Goal: Communication & Community: Answer question/provide support

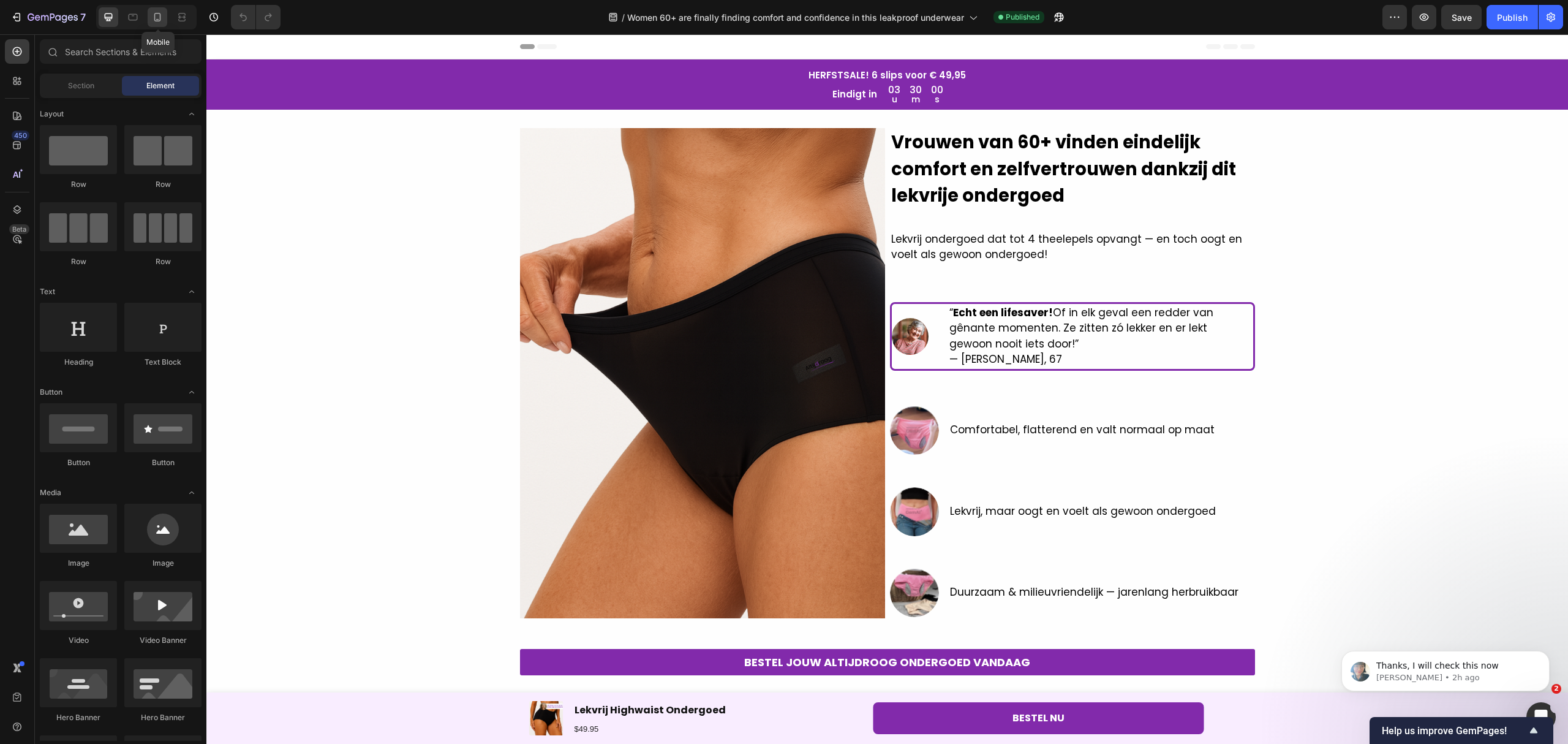
click at [162, 8] on div at bounding box center [157, 17] width 19 height 19
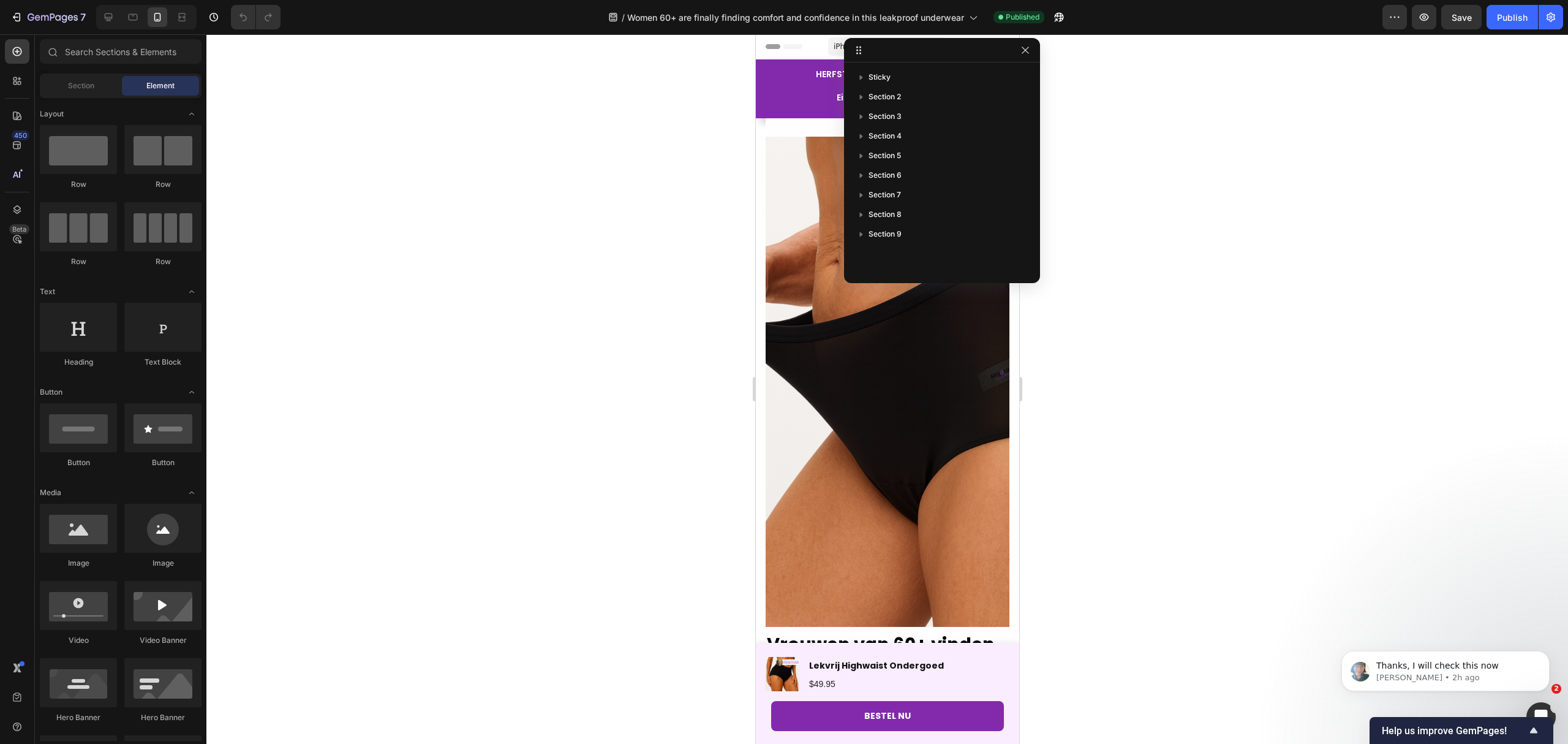
click at [1391, 598] on div at bounding box center [887, 389] width 1362 height 709
click at [805, 123] on div "Image Vrouwen van 60+ vinden eindelijk comfort en zelfvertrouwen dankzij dit le…" at bounding box center [887, 693] width 244 height 1151
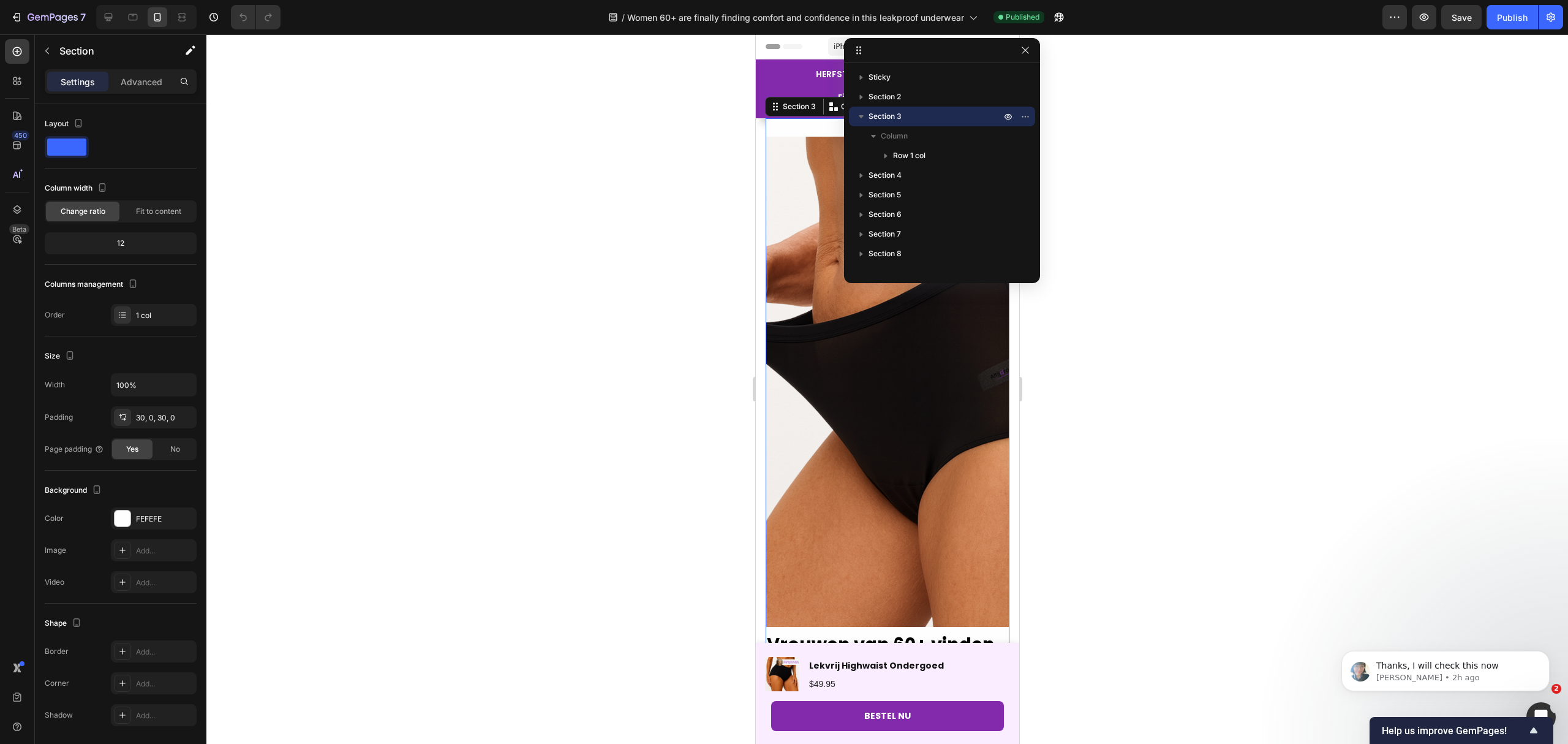
click at [730, 162] on div at bounding box center [887, 389] width 1362 height 709
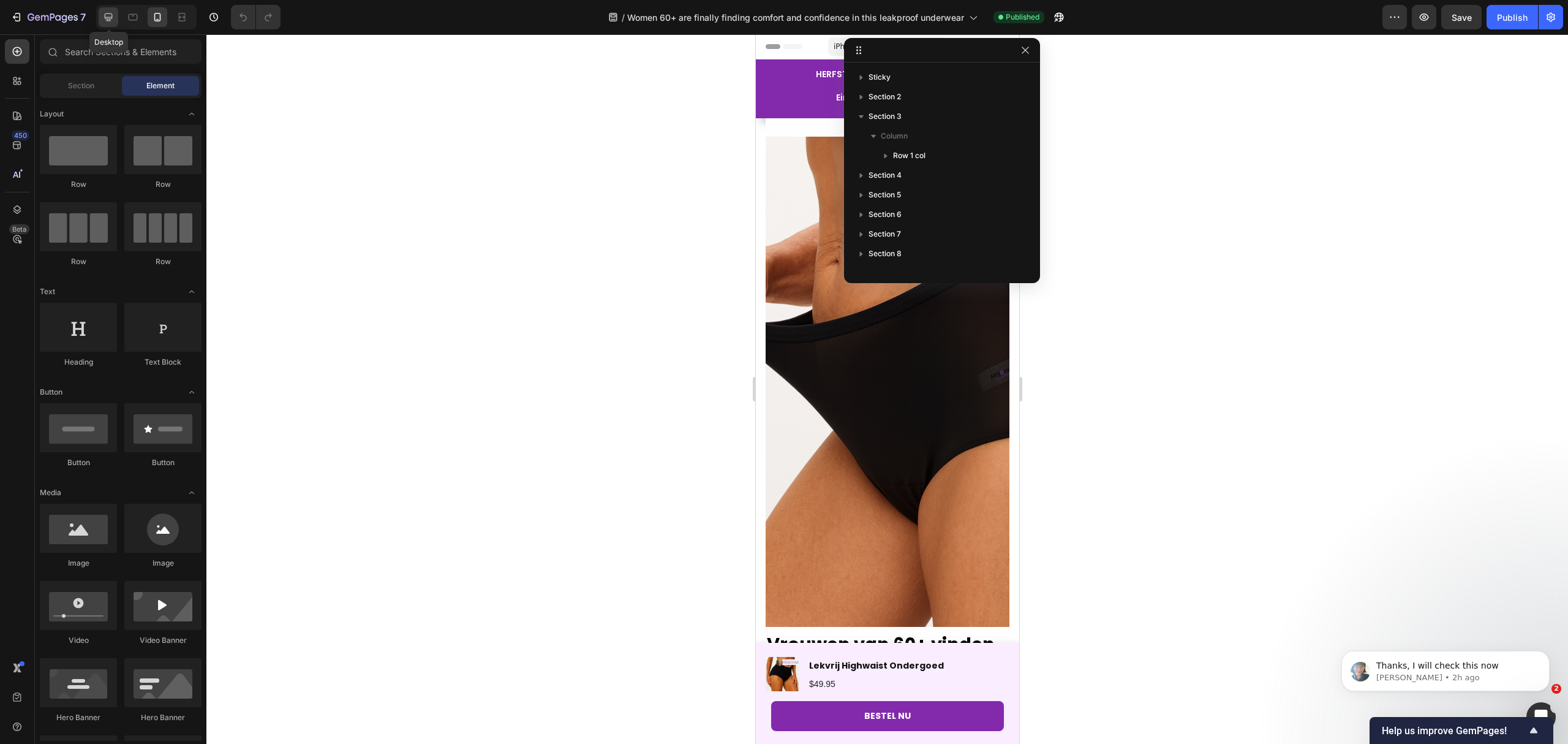
click at [107, 19] on icon at bounding box center [108, 17] width 8 height 8
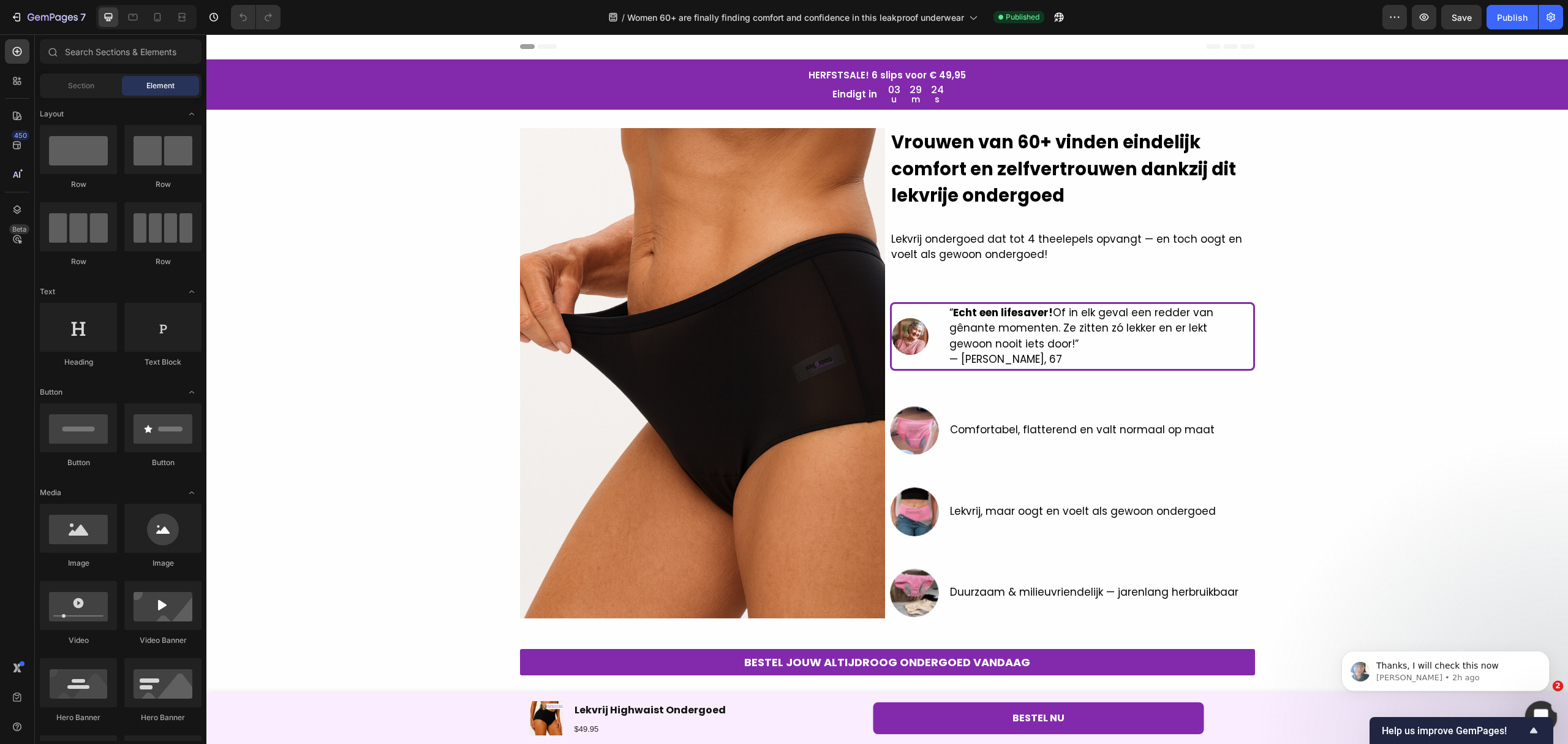
click at [1542, 712] on icon "Open Intercom Messenger" at bounding box center [1539, 715] width 20 height 20
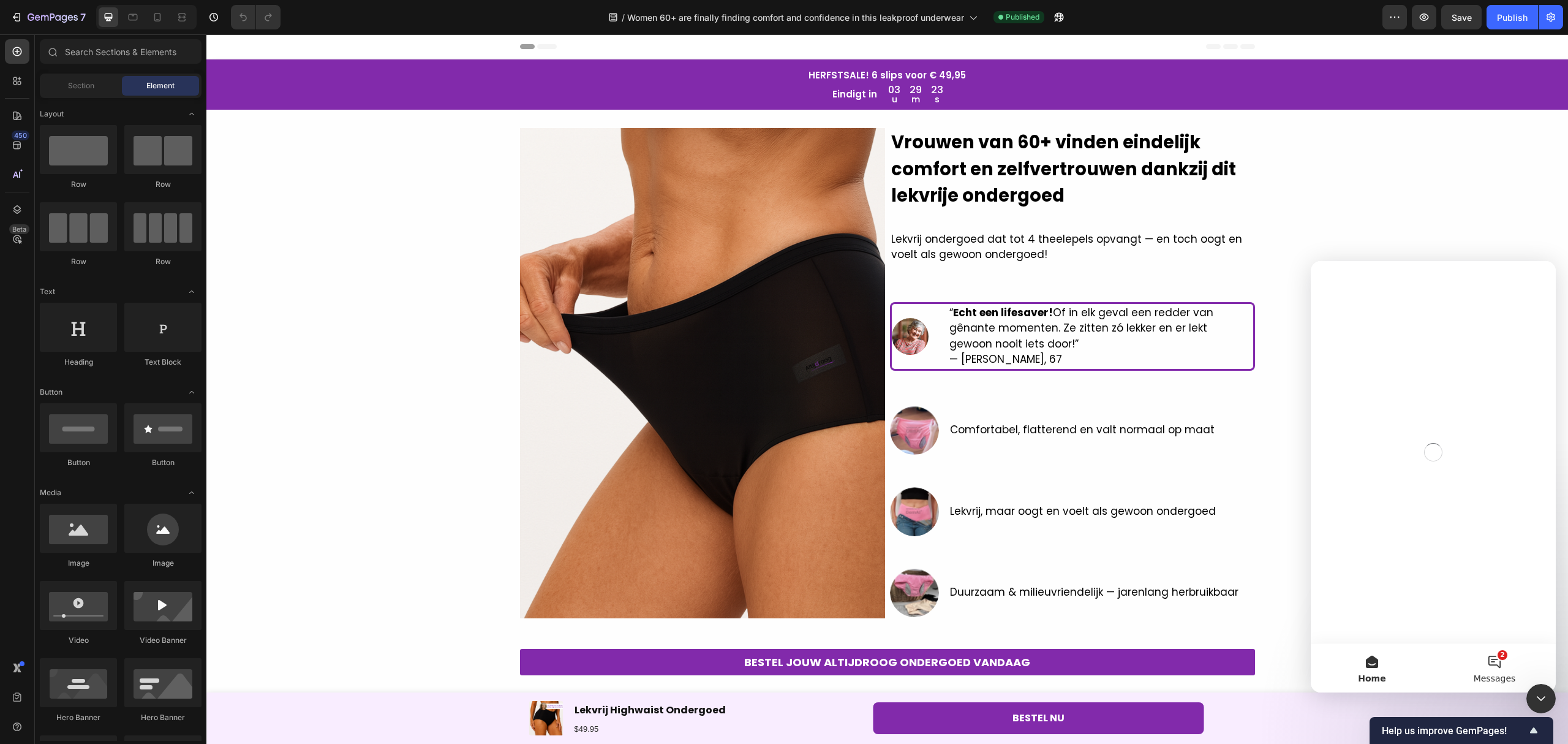
click at [1509, 674] on span "Messages" at bounding box center [1495, 678] width 42 height 9
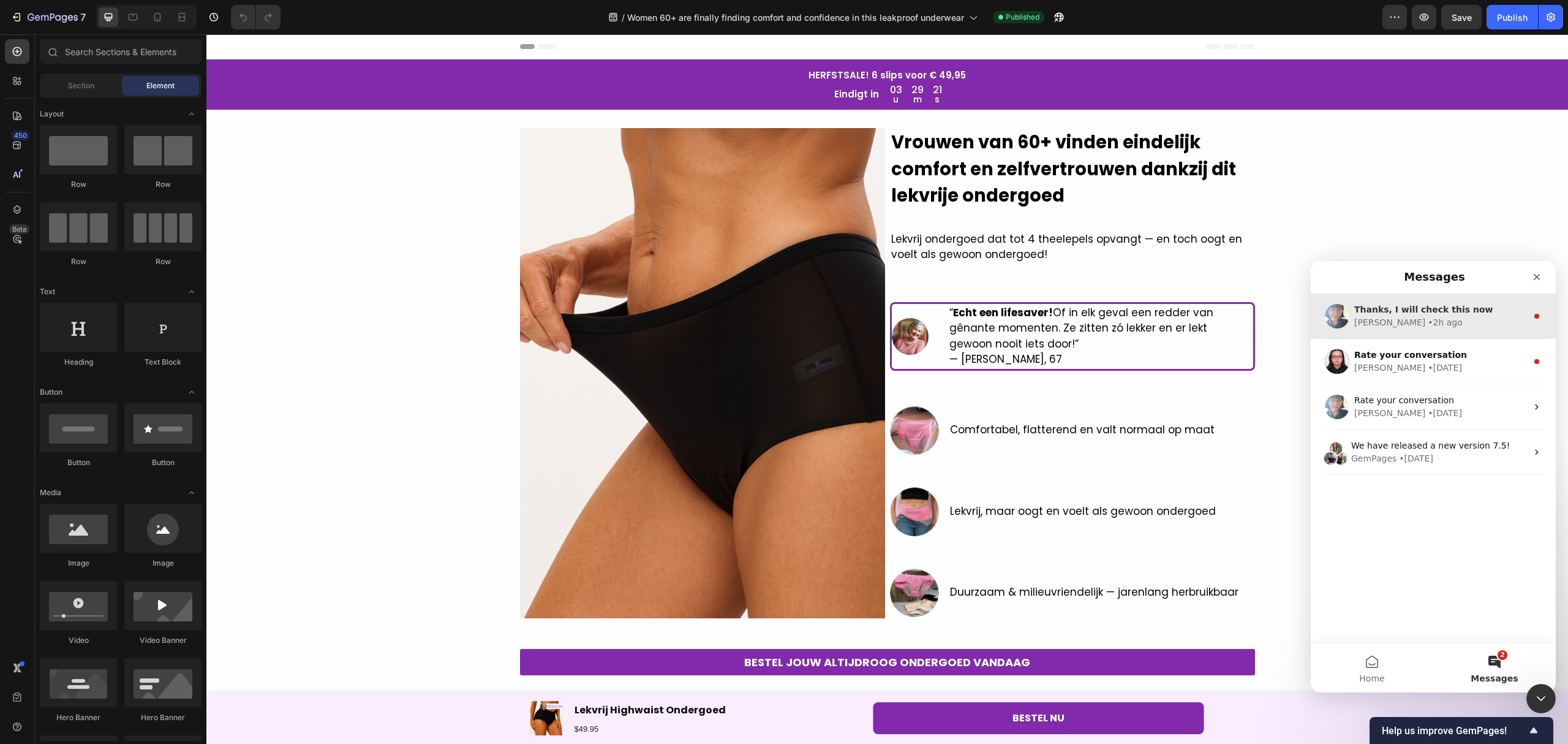
click at [1416, 321] on div "[PERSON_NAME] • 2h ago" at bounding box center [1440, 322] width 173 height 12
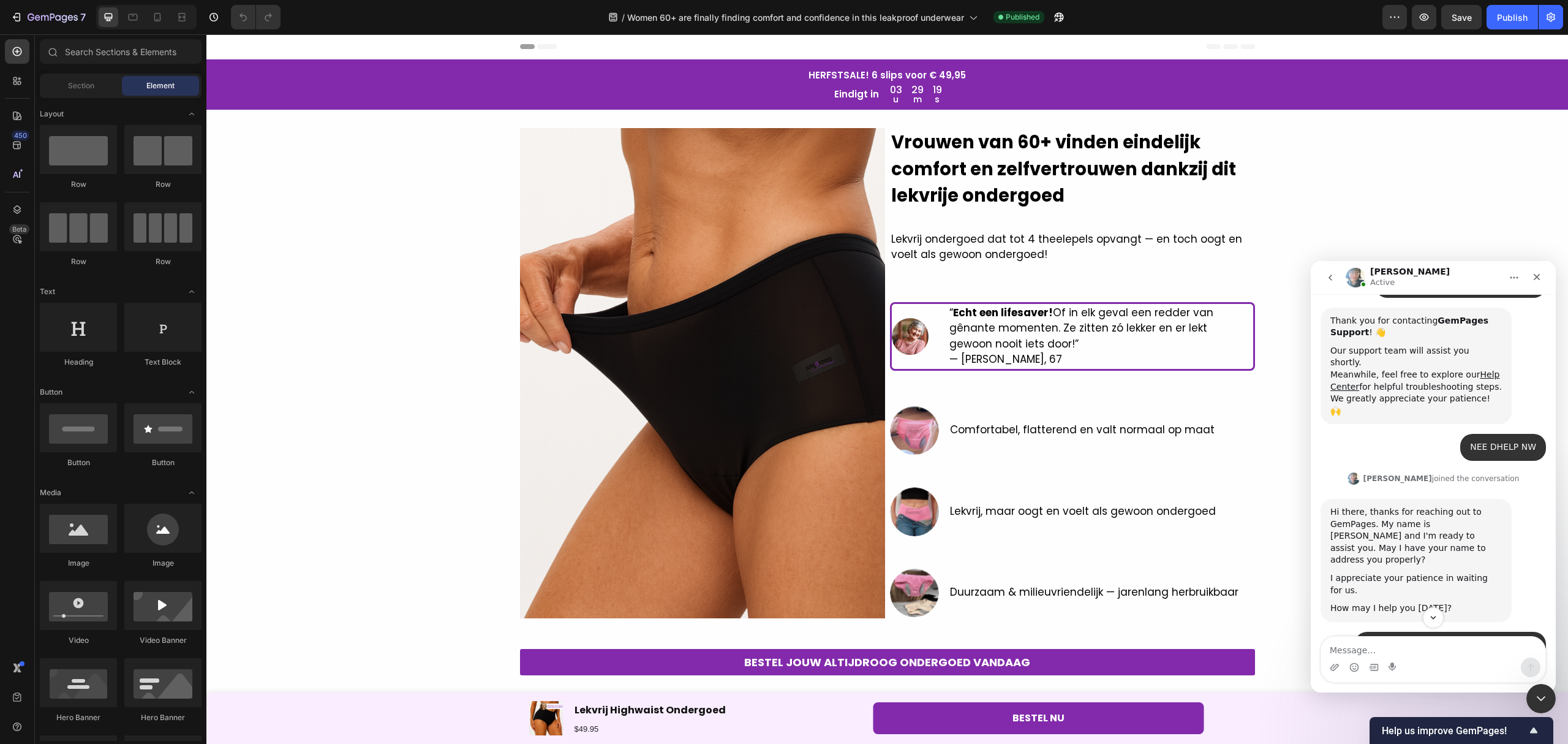
scroll to position [192, 0]
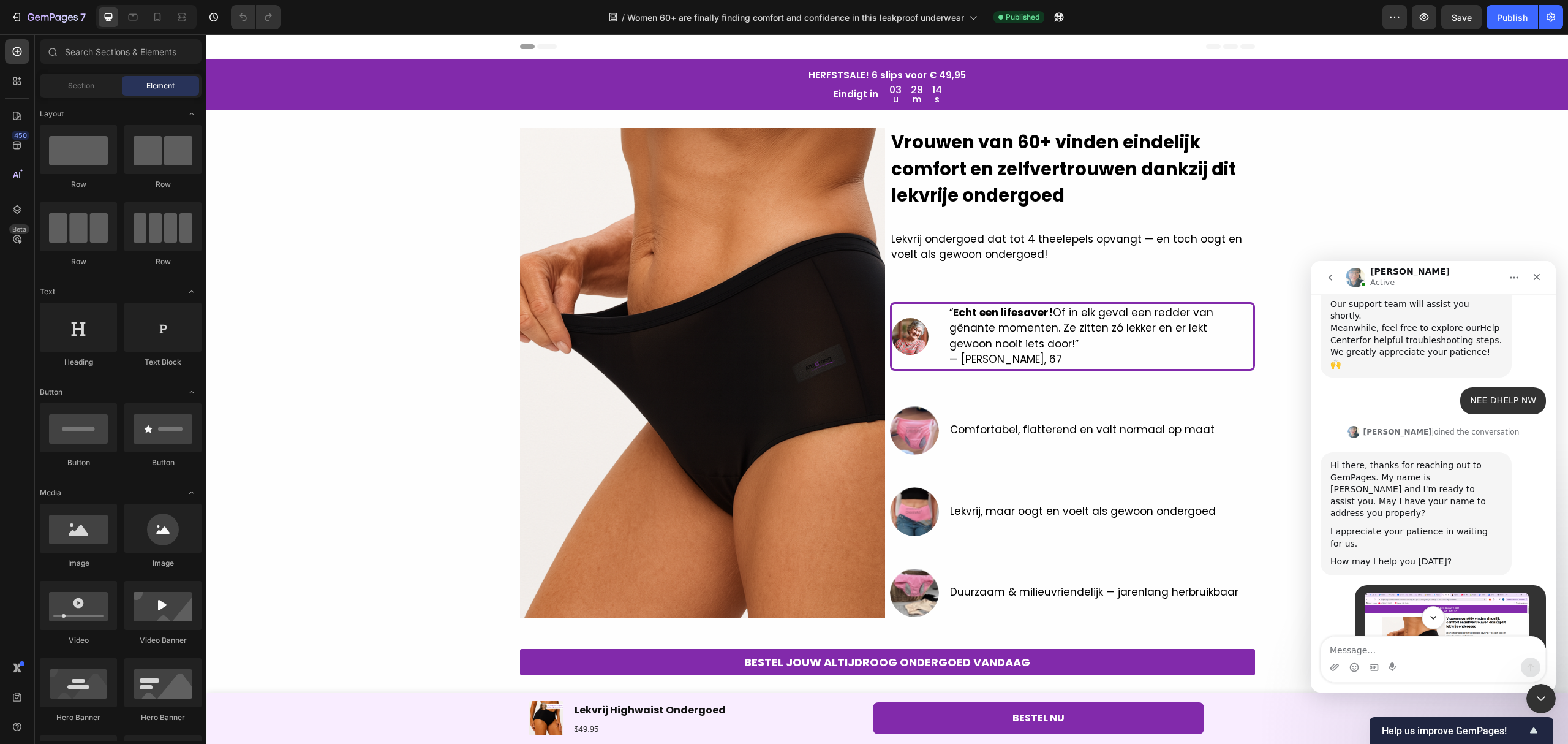
click at [1436, 620] on icon "Scroll to bottom" at bounding box center [1433, 617] width 11 height 11
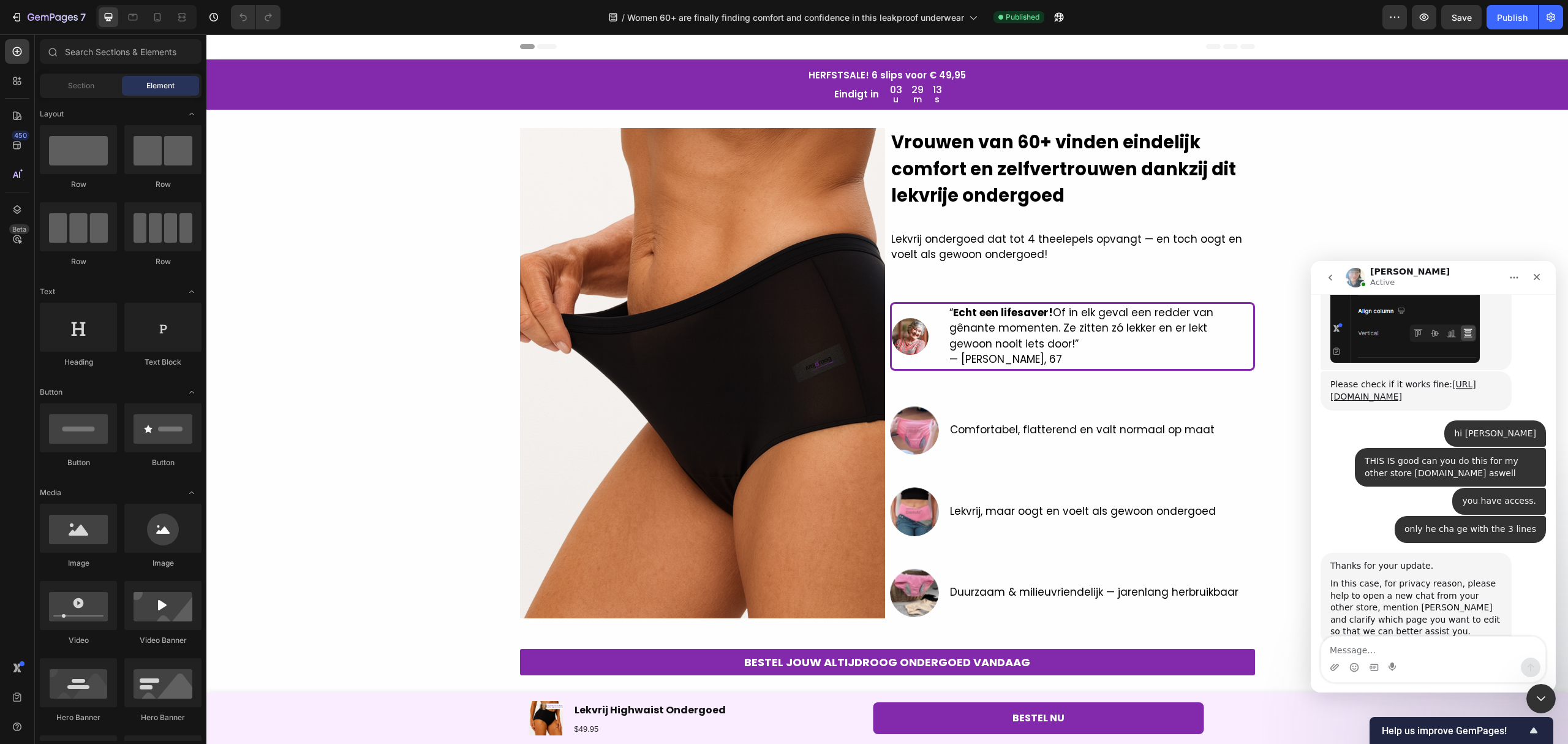
scroll to position [2315, 0]
click at [1428, 650] on textarea "Message…" at bounding box center [1434, 647] width 225 height 21
type textarea "H"
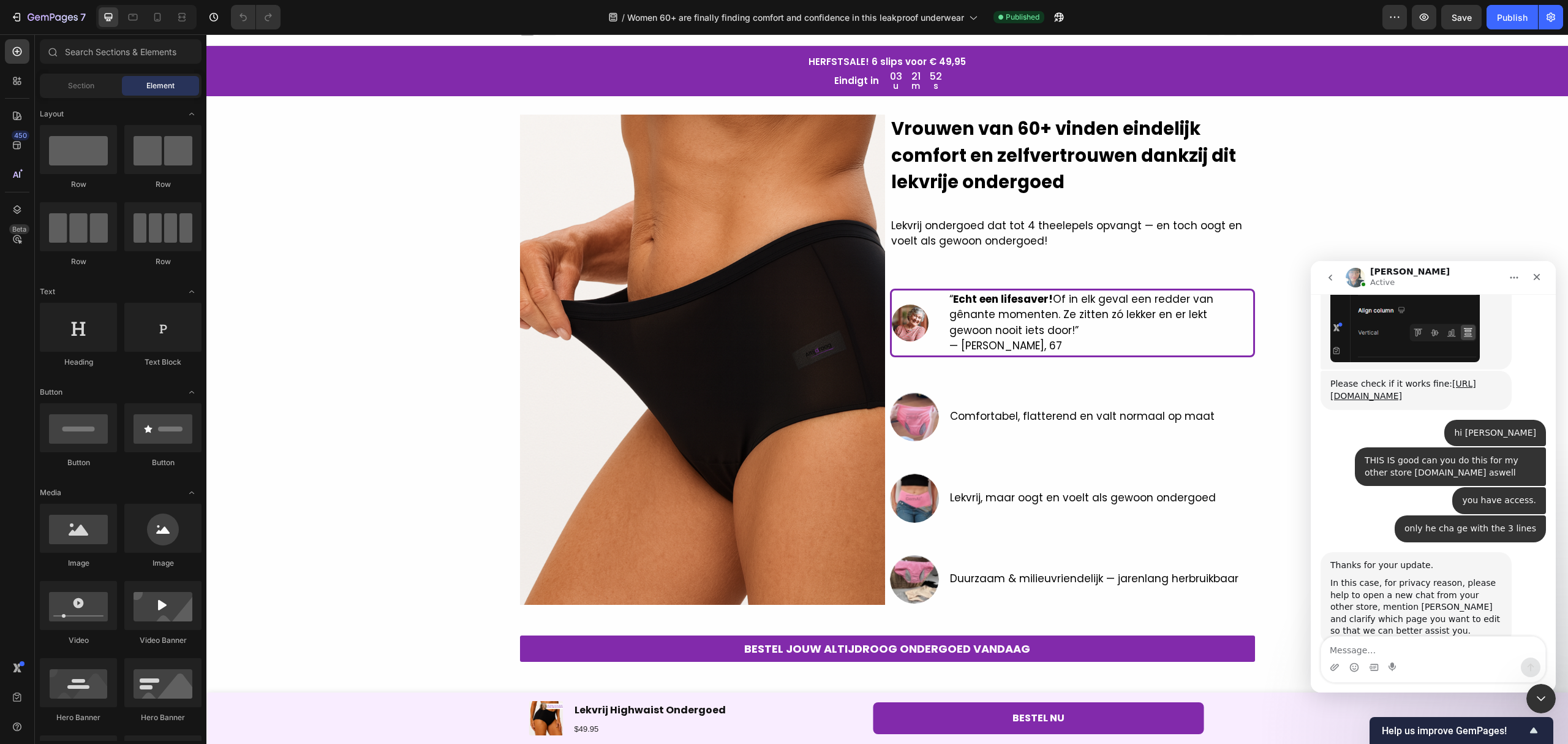
scroll to position [0, 0]
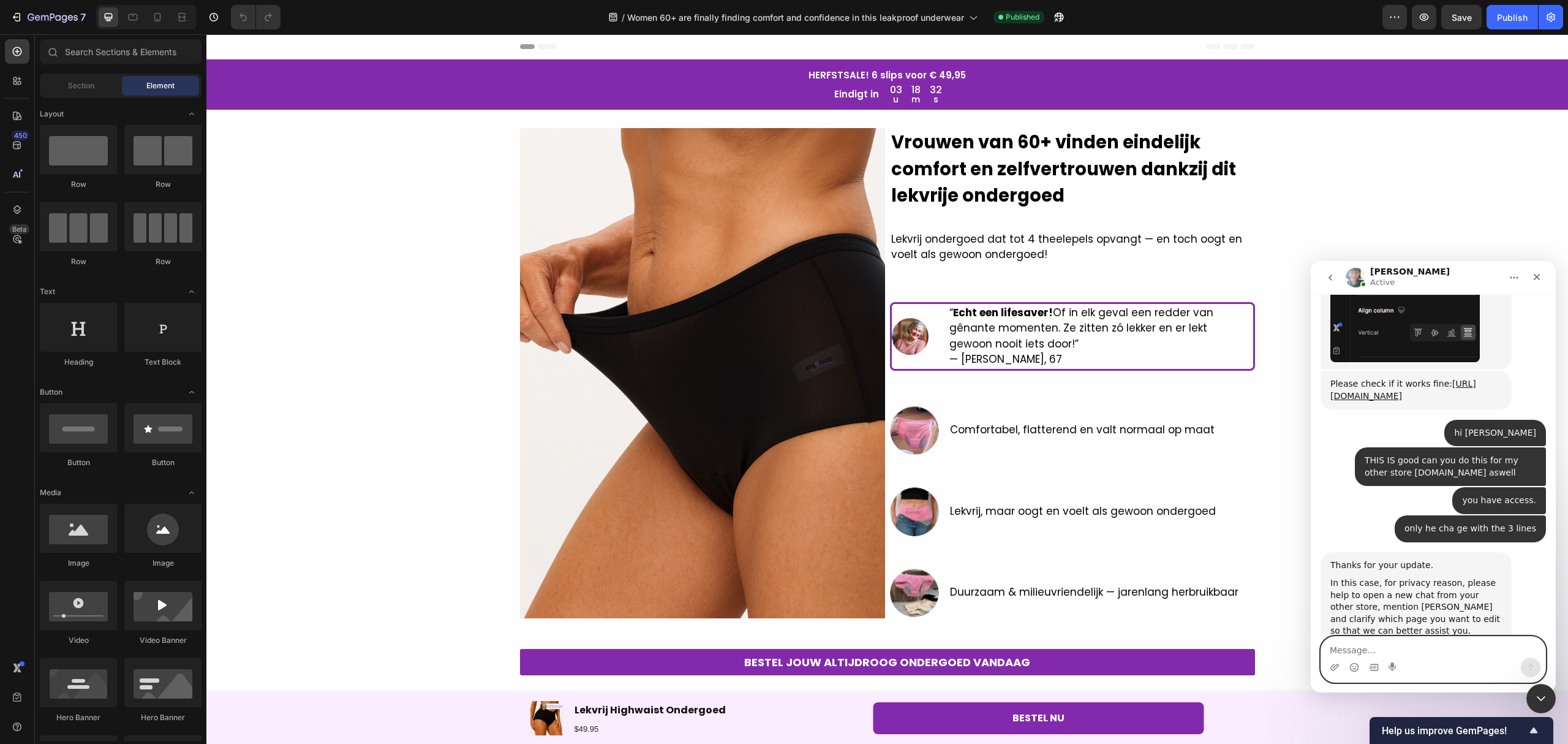
click at [1369, 651] on textarea "Message…" at bounding box center [1434, 647] width 225 height 21
type textarea "a"
type textarea "Hello [PERSON_NAME]"
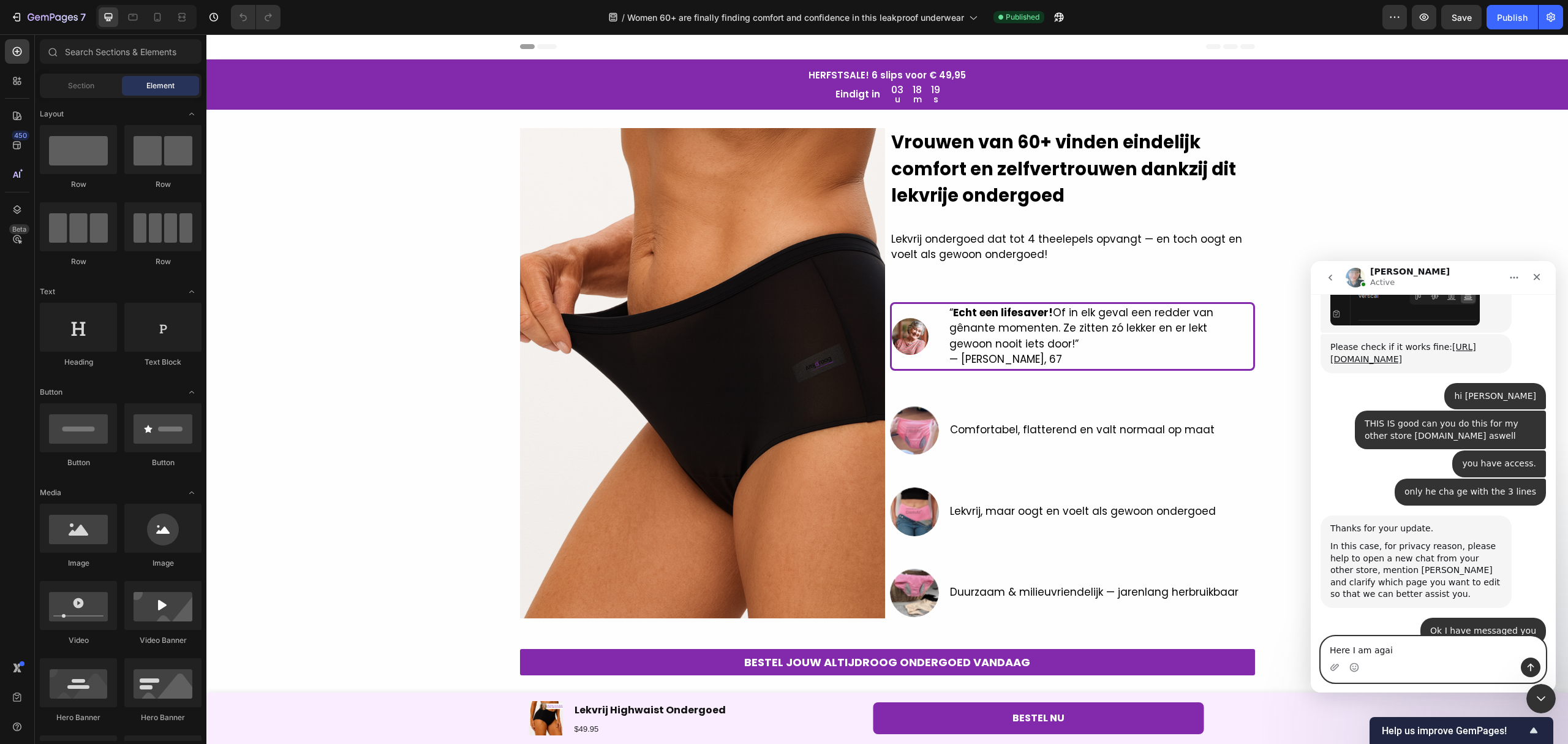
type textarea "Here I am again"
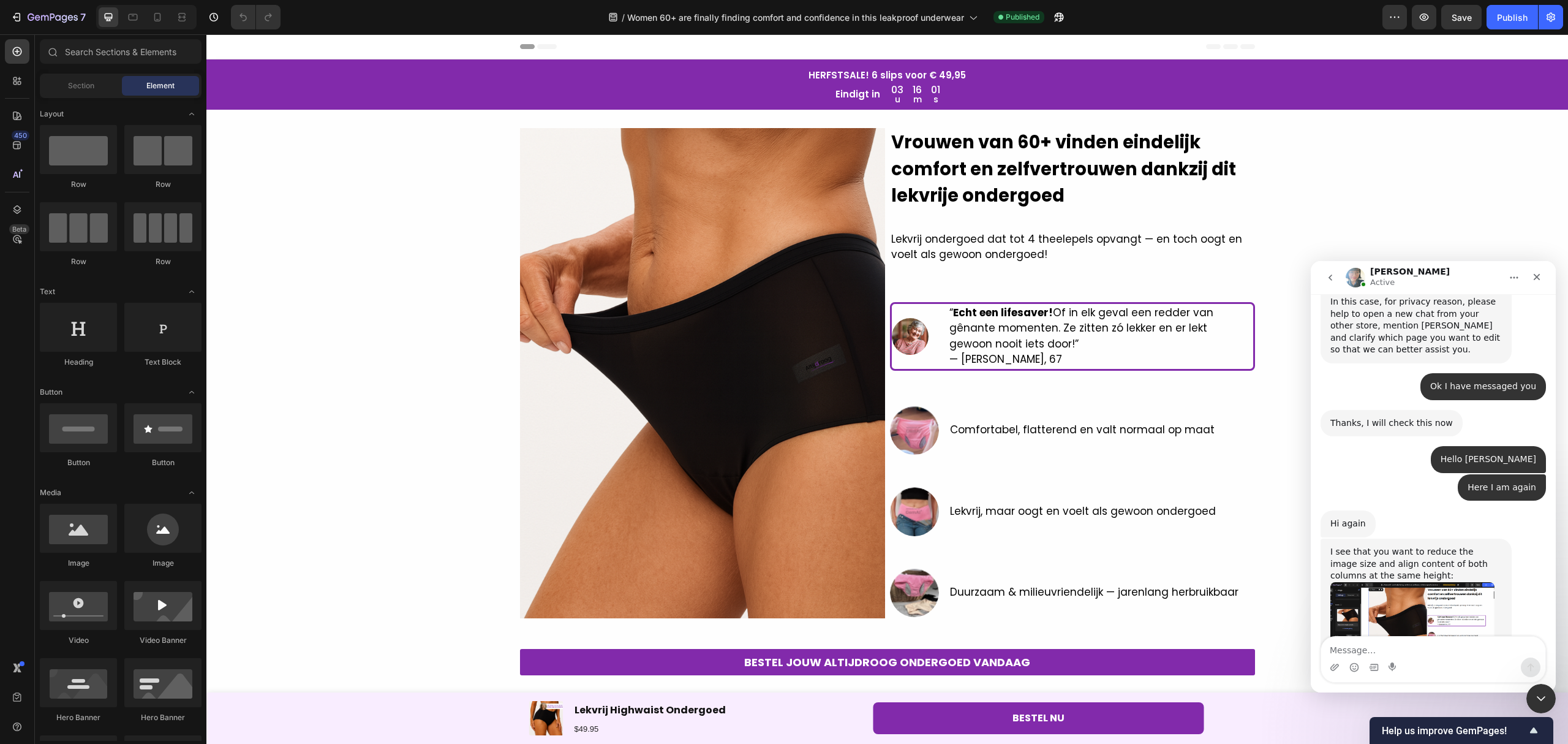
scroll to position [2580, 0]
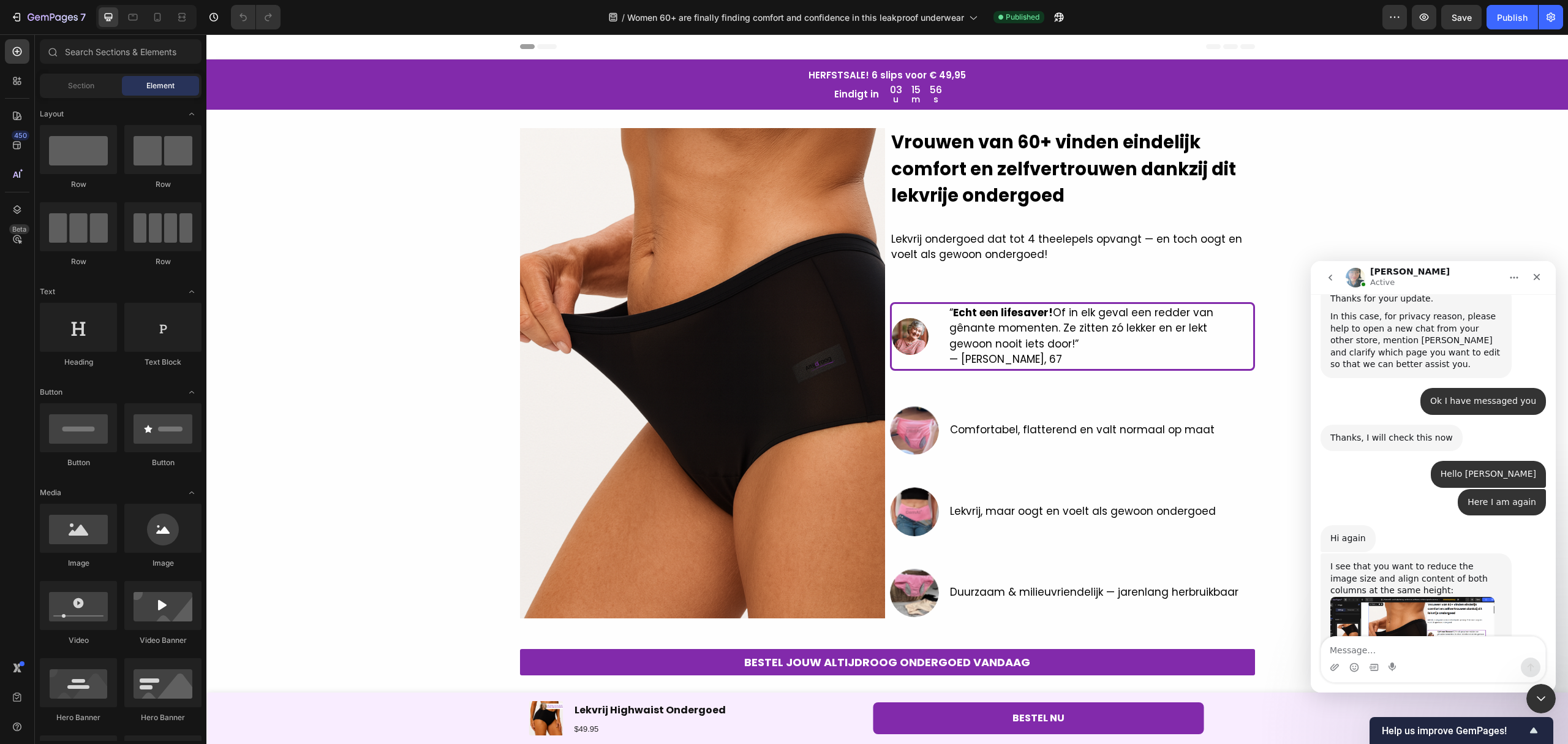
click at [1453, 660] on div "Intercom messenger" at bounding box center [1434, 667] width 225 height 19
click at [1417, 651] on textarea "Message…" at bounding box center [1434, 647] width 225 height 21
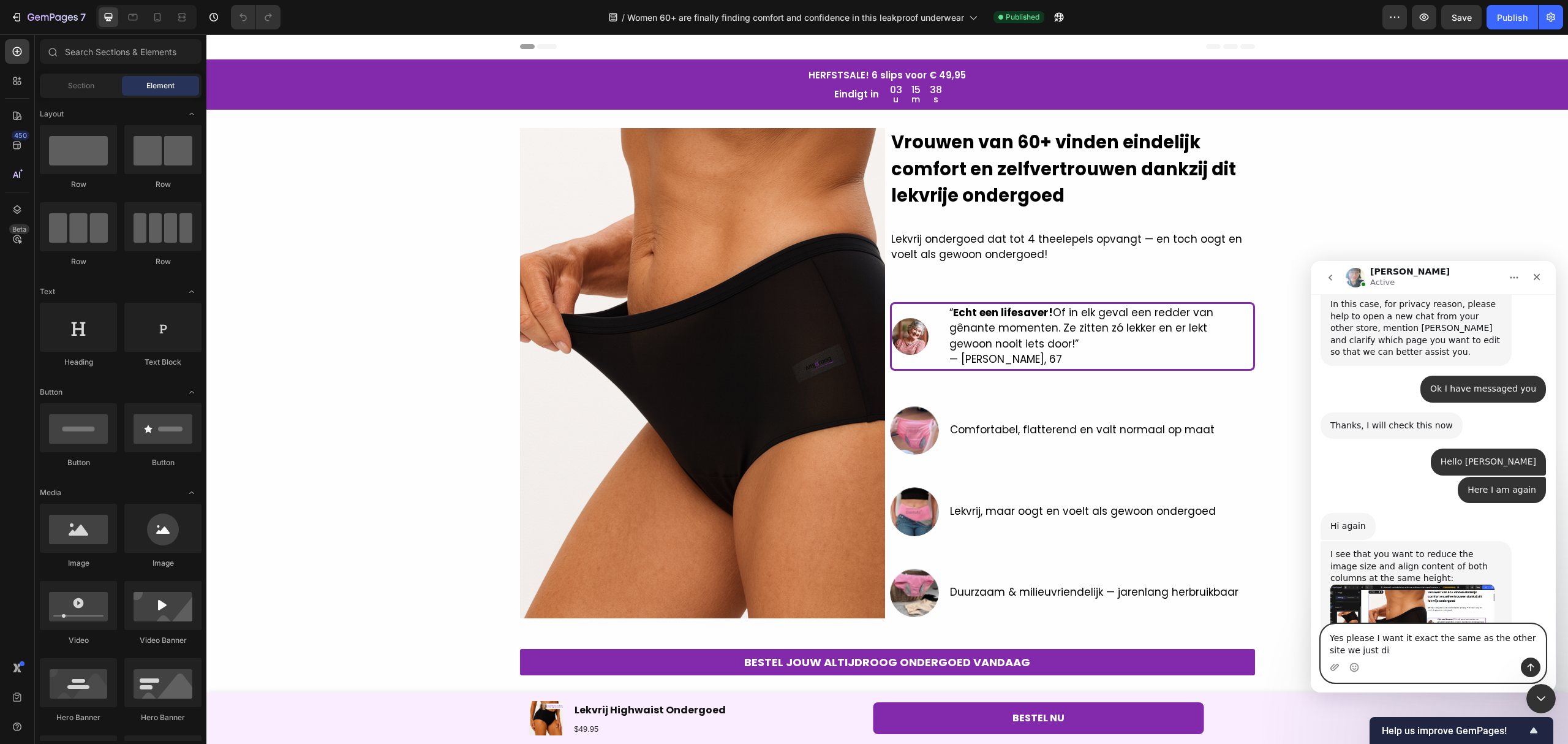
type textarea "Yes please I want it exact the same as the other site we just did"
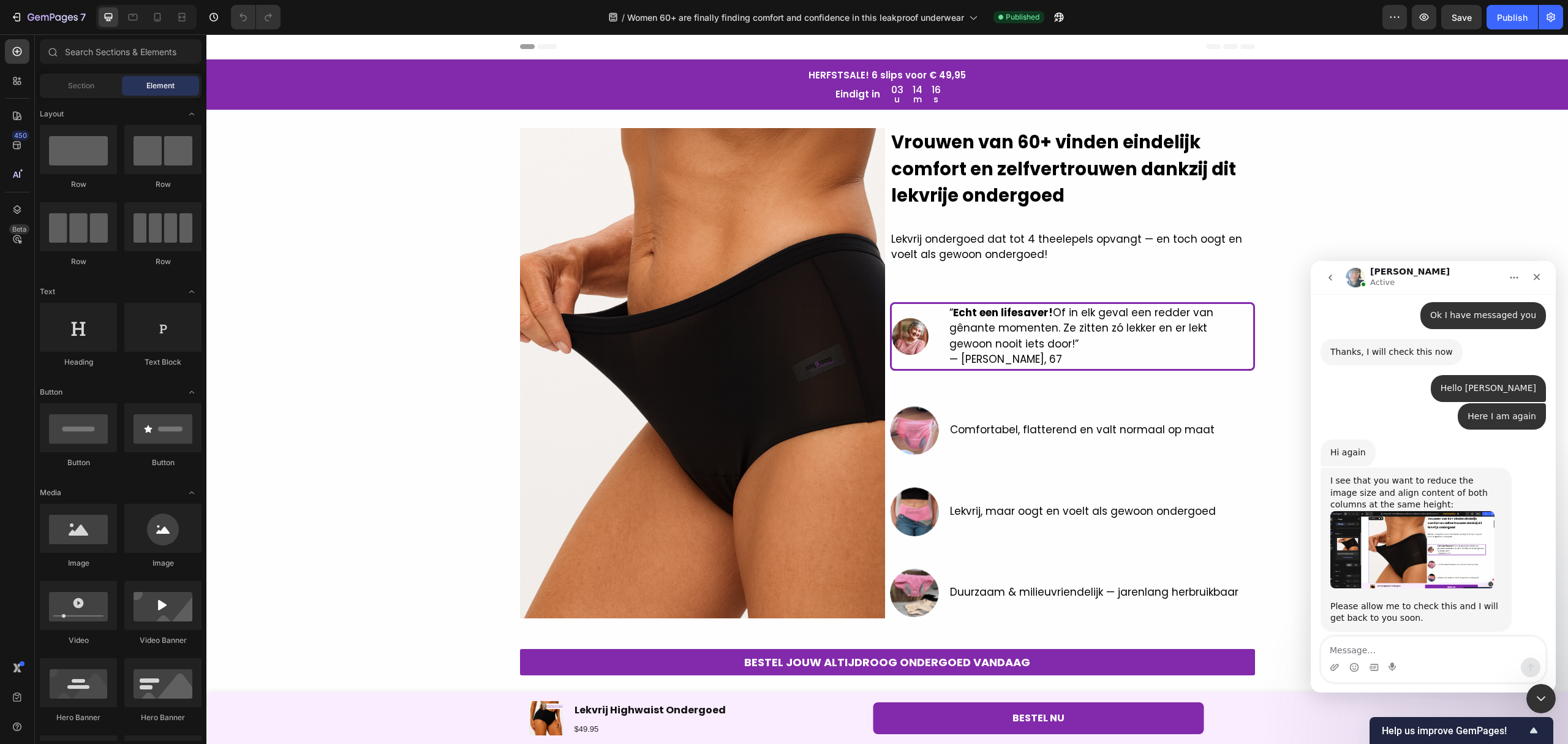
scroll to position [2666, 0]
click at [1410, 646] on textarea "Message…" at bounding box center [1434, 647] width 225 height 21
type textarea "Great"
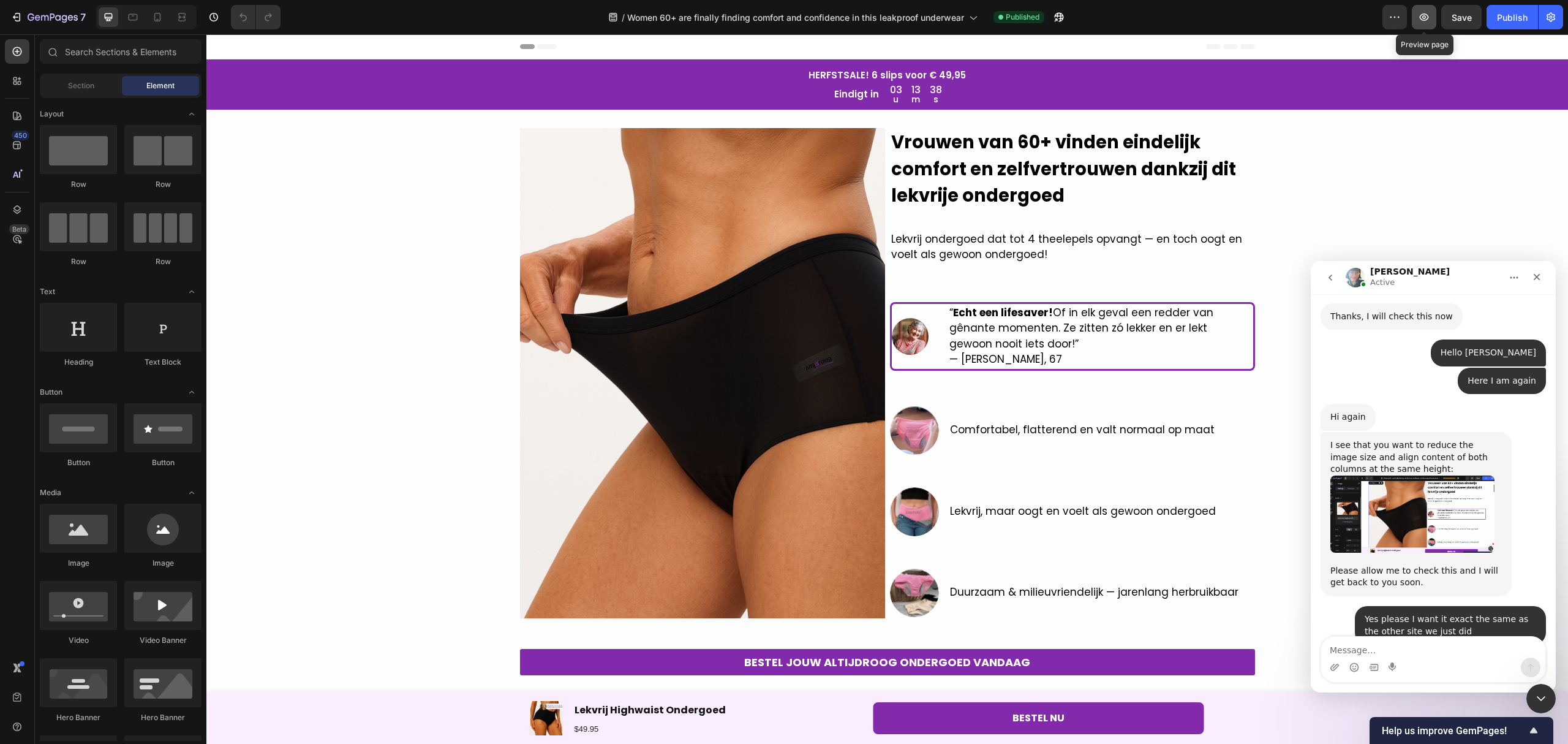
click at [1431, 20] on button "button" at bounding box center [1424, 17] width 25 height 25
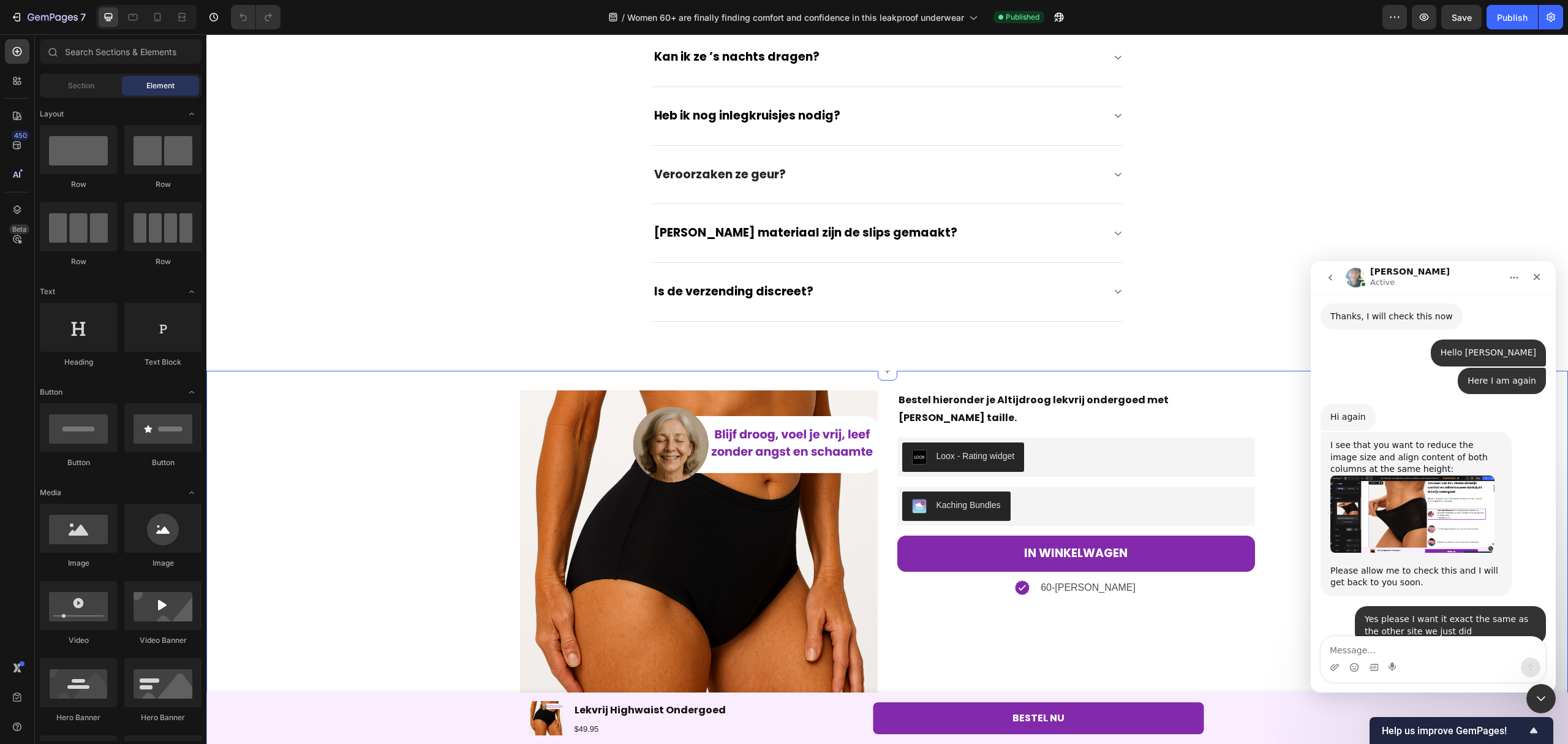
scroll to position [4086, 0]
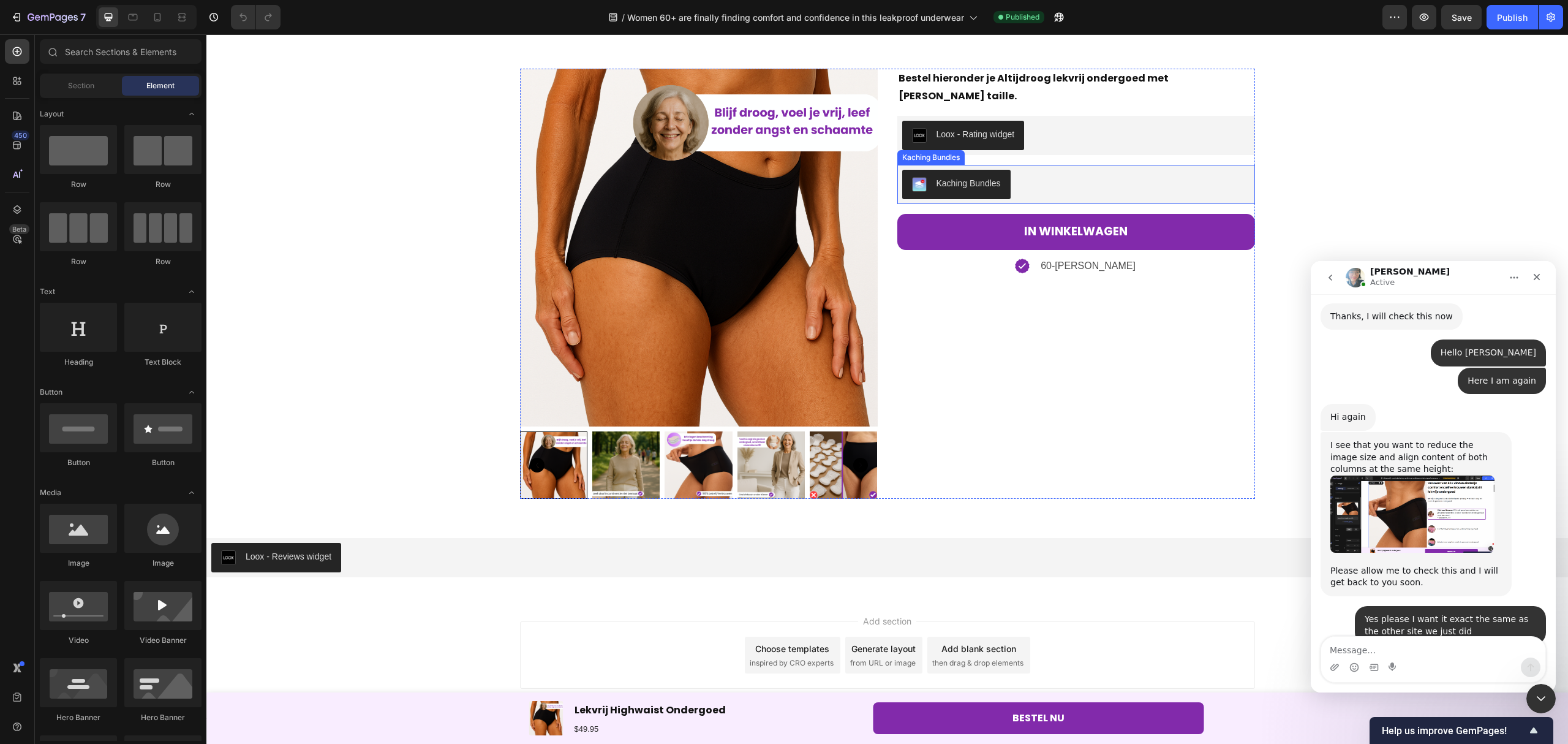
click at [1007, 170] on div "Kaching Bundles" at bounding box center [1076, 184] width 348 height 30
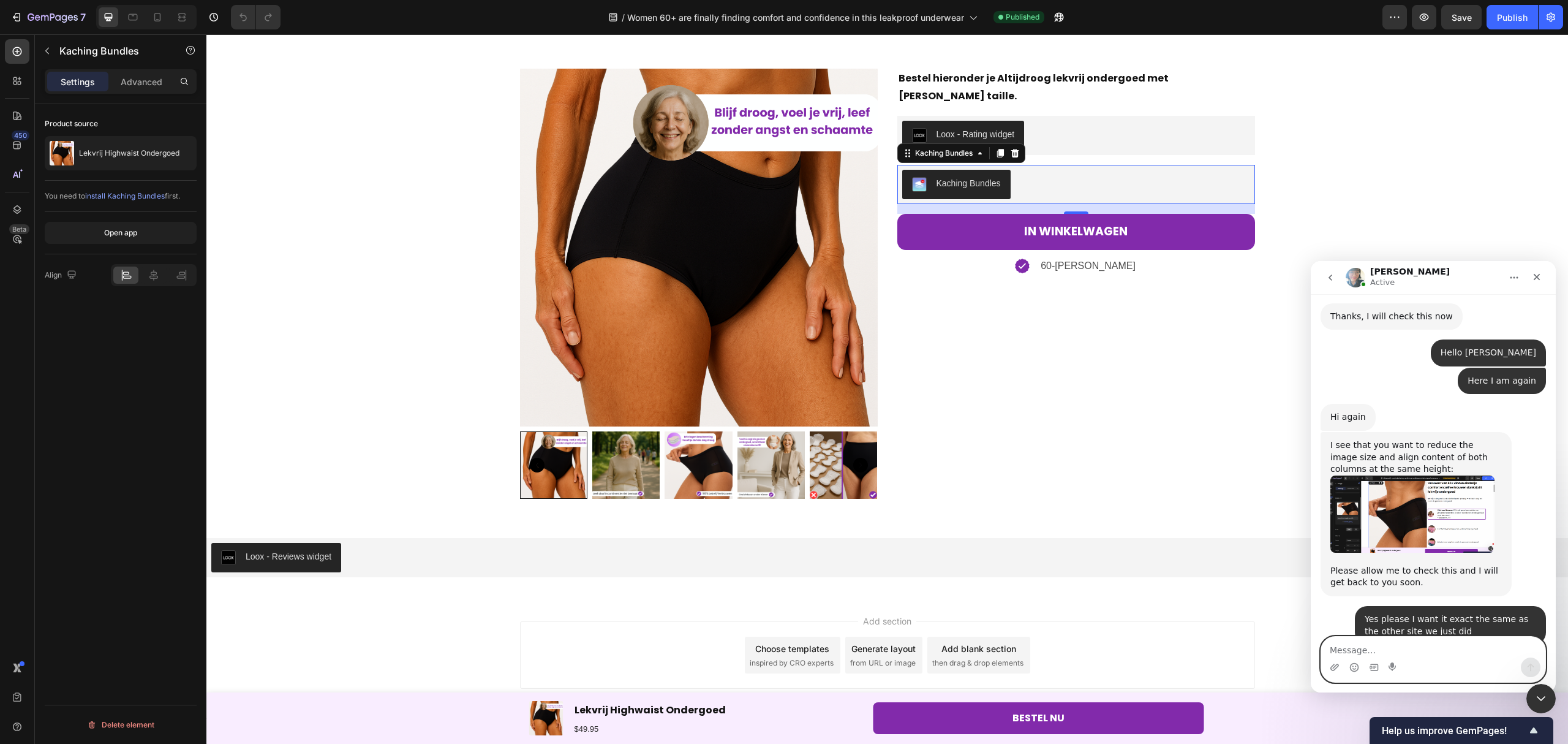
click at [1388, 643] on textarea "Message…" at bounding box center [1434, 647] width 225 height 21
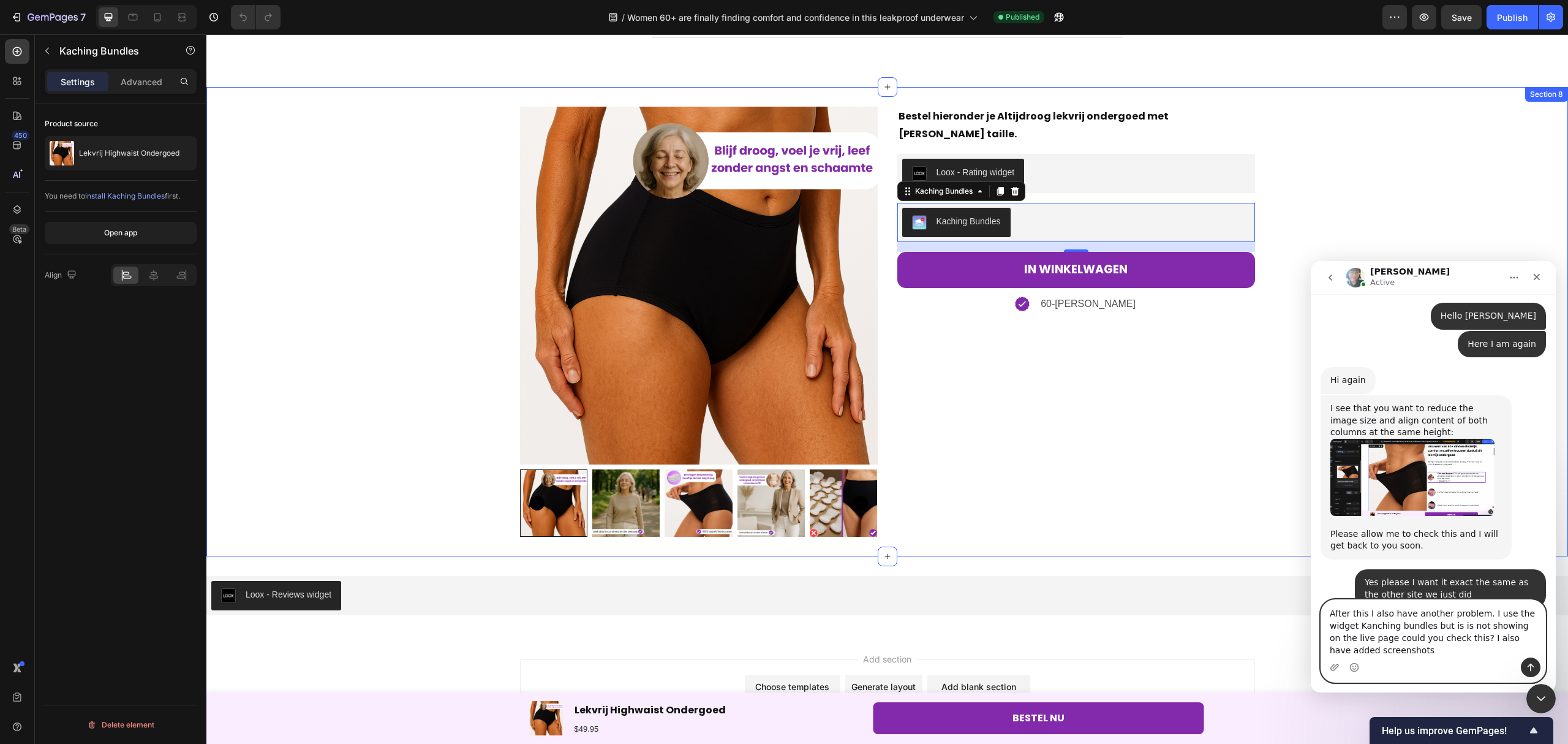
scroll to position [4004, 0]
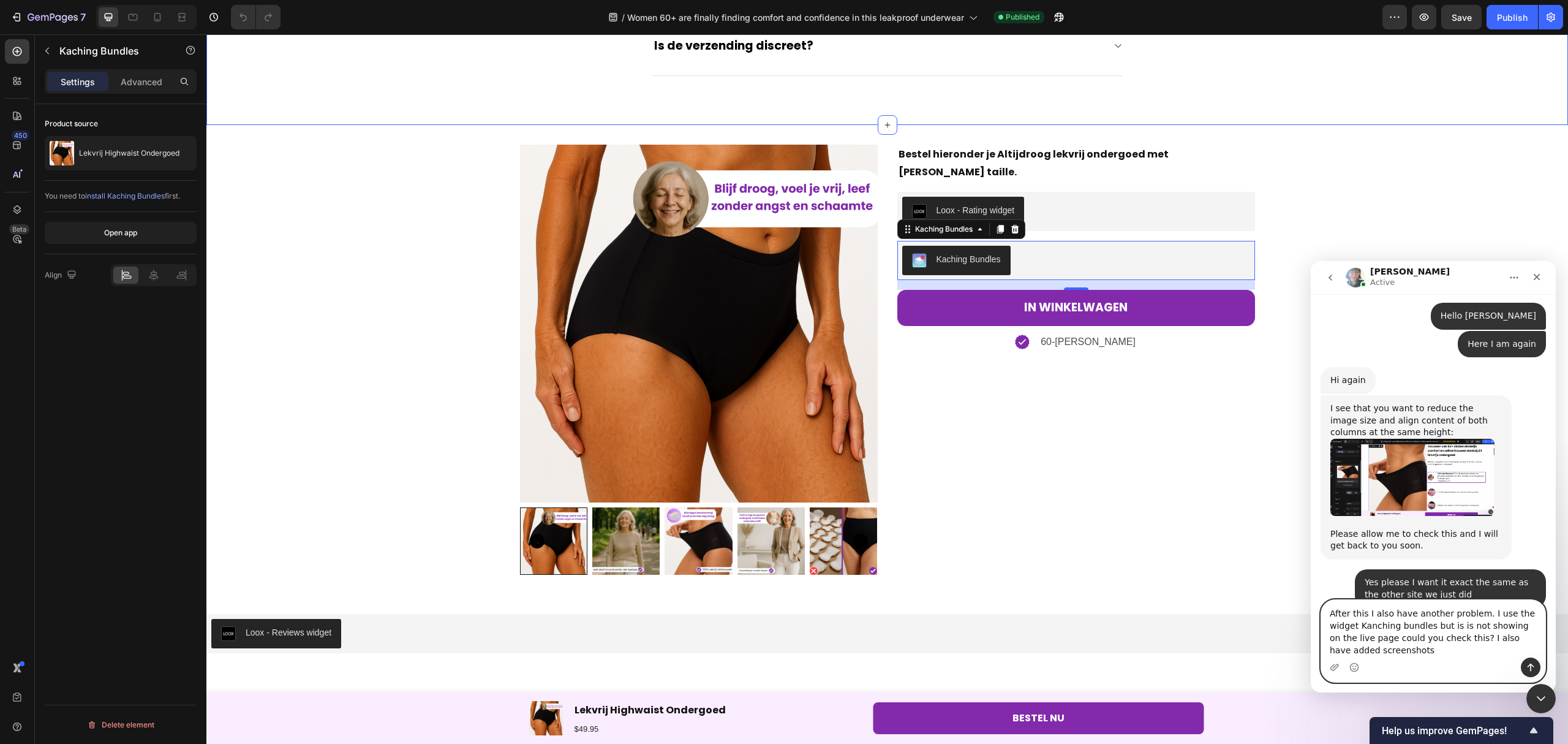
type textarea "After this I also have another problem. I use the widget Kanching bundles but i…"
click at [1331, 133] on div "Product Images Bestel hieronder je Altijdroog lekvrij ondergoed met [PERSON_NAM…" at bounding box center [887, 359] width 1362 height 469
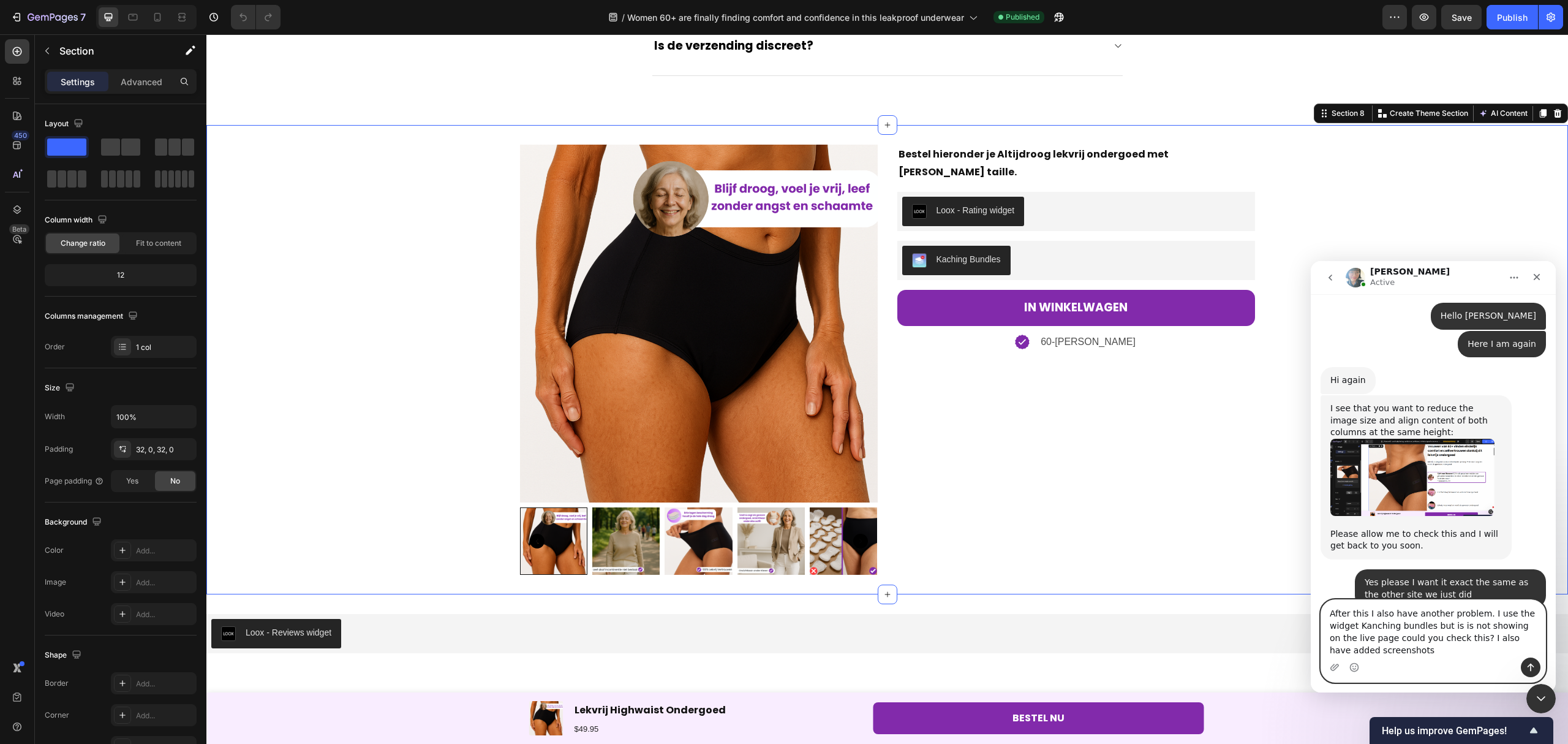
click at [1402, 650] on textarea "After this I also have another problem. I use the widget Kanching bundles but i…" at bounding box center [1434, 629] width 225 height 58
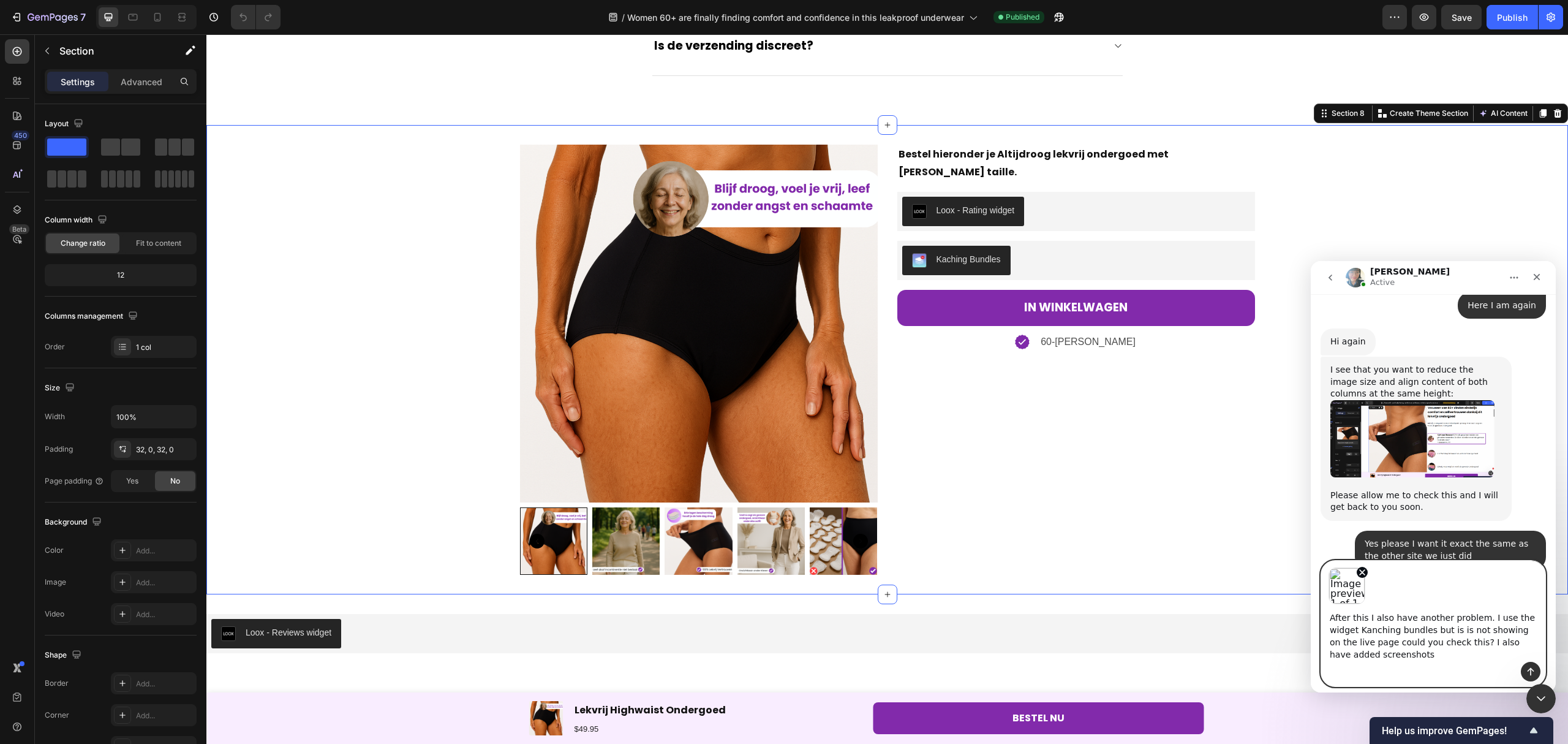
scroll to position [2825, 0]
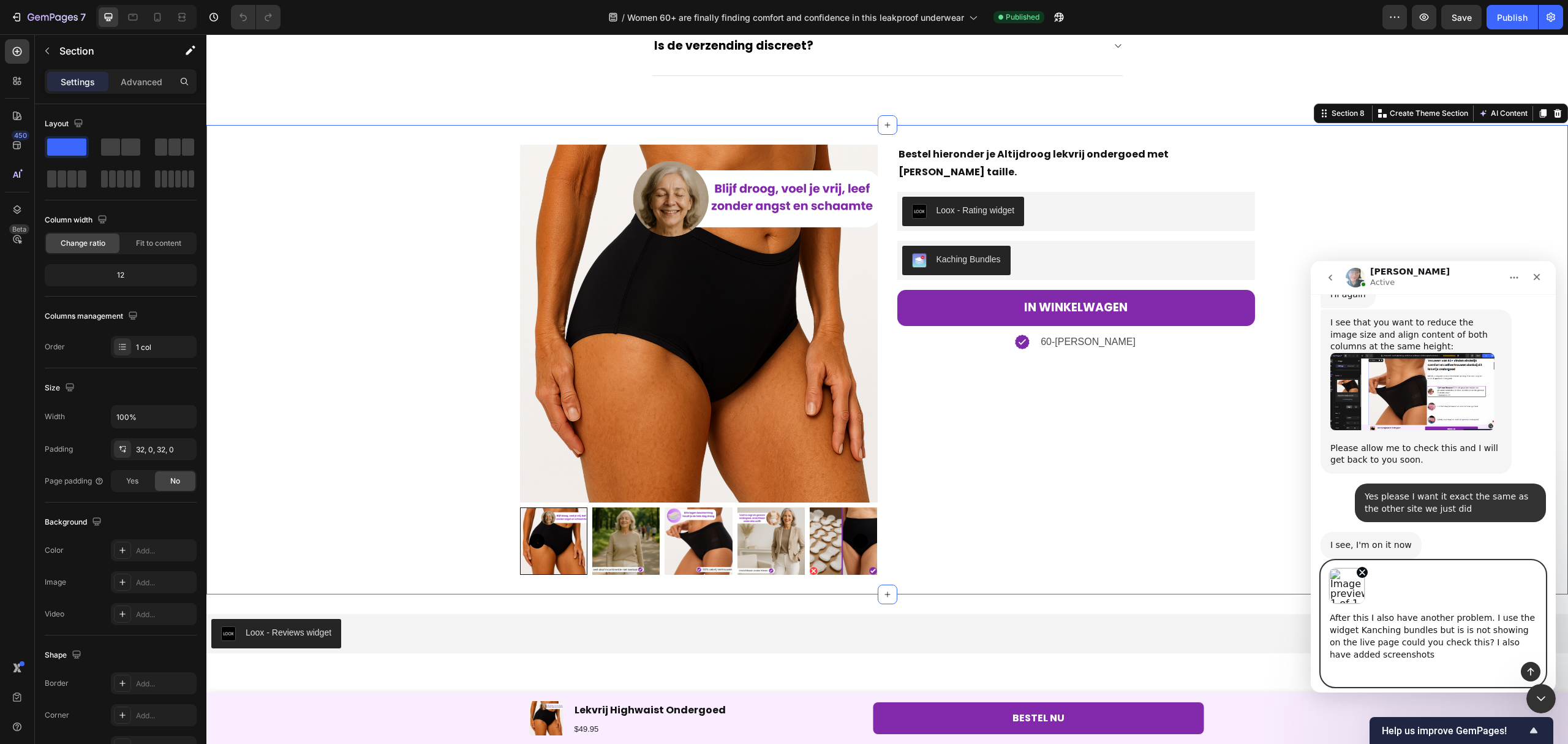
click at [1399, 657] on textarea "After this I also have another problem. I use the widget Kanching bundles but i…" at bounding box center [1434, 633] width 225 height 58
click at [1394, 655] on textarea "After this I also have another problem. I use the widget Kanching bundles but i…" at bounding box center [1434, 633] width 225 height 58
drag, startPoint x: 1383, startPoint y: 625, endPoint x: 1390, endPoint y: 643, distance: 19.3
click at [1383, 626] on textarea "After this I also have another problem. I use the widget Kanching bundles but i…" at bounding box center [1434, 633] width 225 height 58
click at [1391, 654] on textarea "After this I also have another problem. I use the widget Kanching bundles but i…" at bounding box center [1434, 633] width 225 height 58
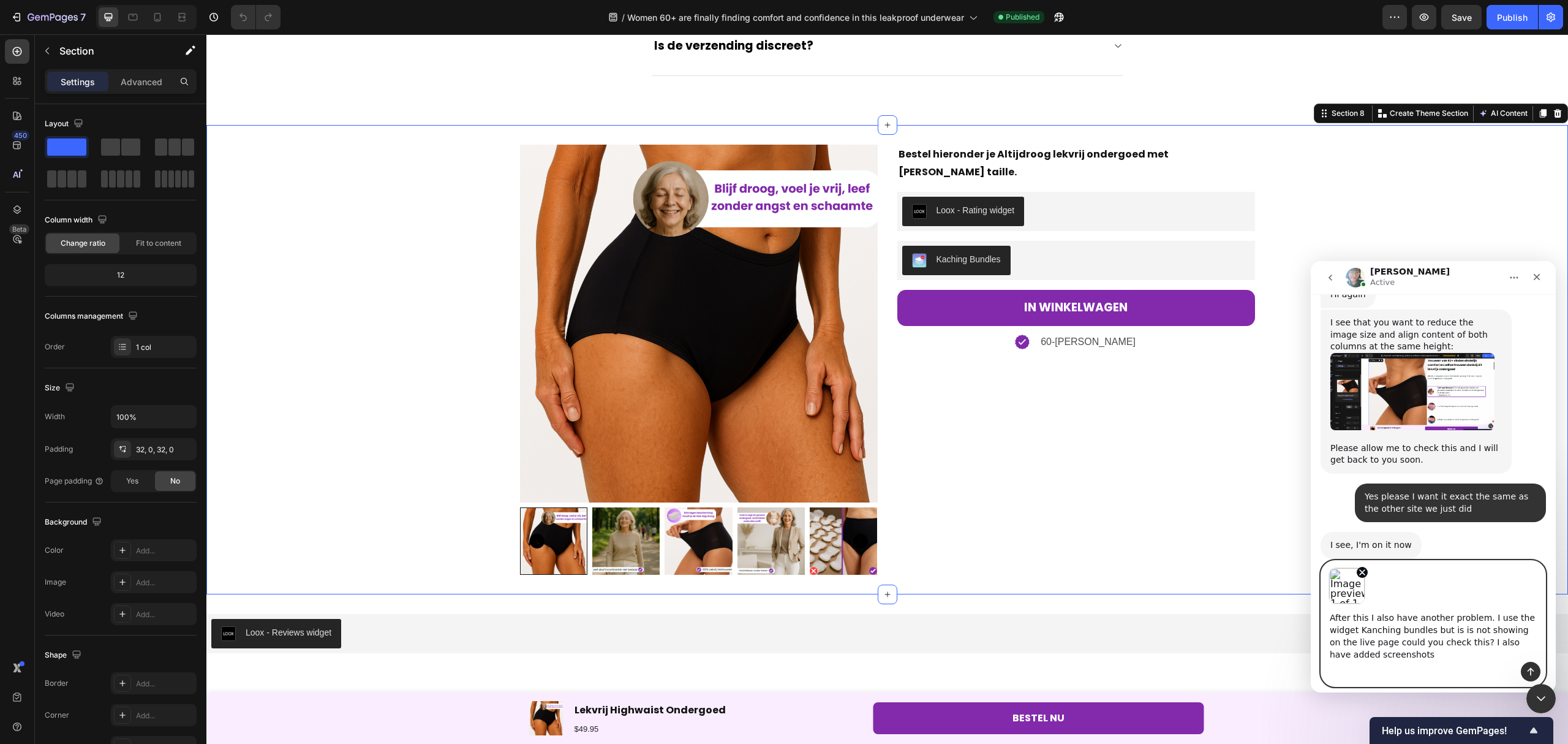
drag, startPoint x: 1356, startPoint y: 648, endPoint x: 1366, endPoint y: 652, distance: 10.8
click at [1356, 648] on textarea "After this I also have another problem. I use the widget Kanching bundles but i…" at bounding box center [1434, 633] width 225 height 58
click at [1378, 651] on textarea "After this I also have another problem. I use the widget Kanching bundles but i…" at bounding box center [1434, 633] width 225 height 58
click at [1397, 654] on textarea "After this I also have another problem. I use the widget Kanching bundles but i…" at bounding box center [1434, 633] width 225 height 58
click at [1529, 669] on icon "Send a message…" at bounding box center [1531, 672] width 7 height 8
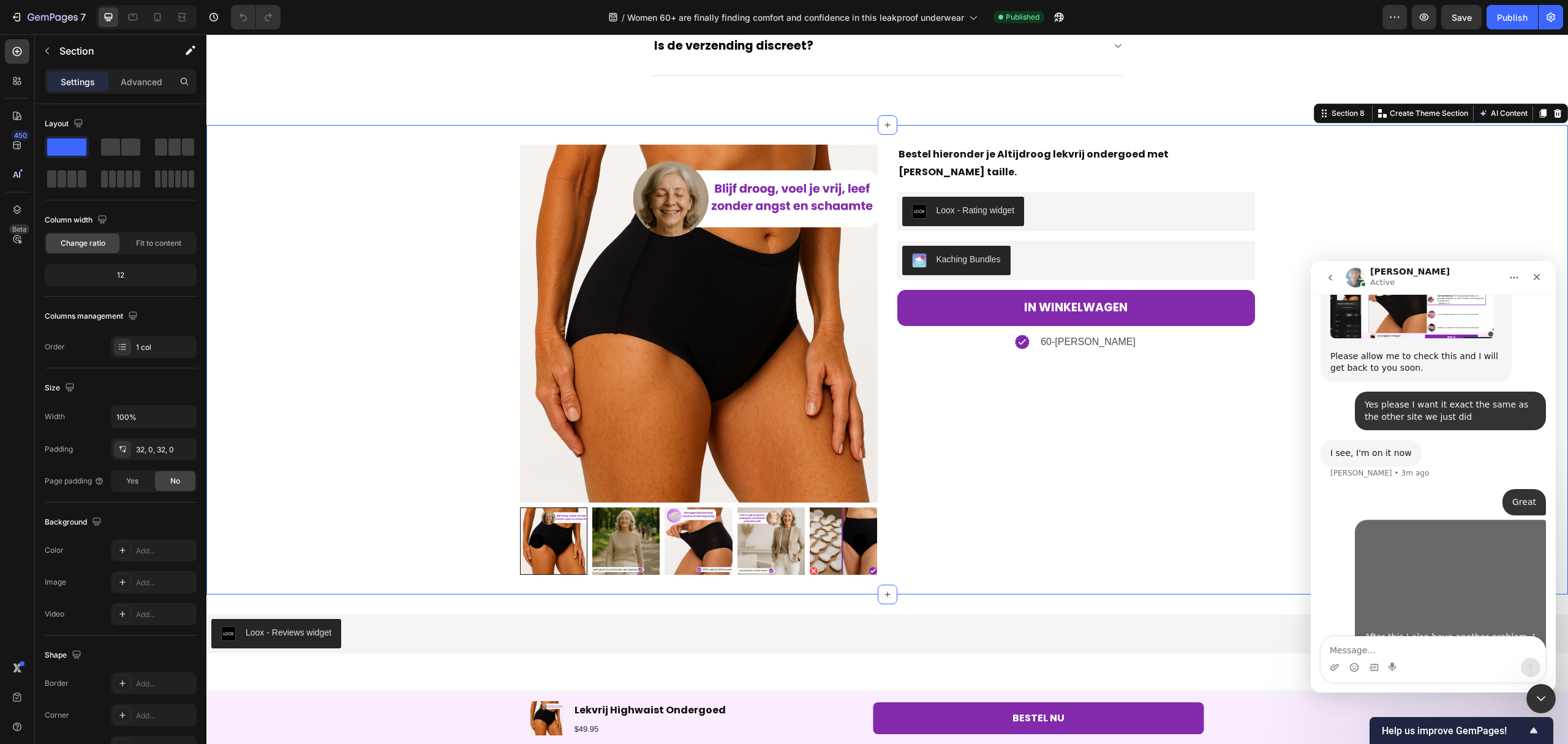
scroll to position [2917, 0]
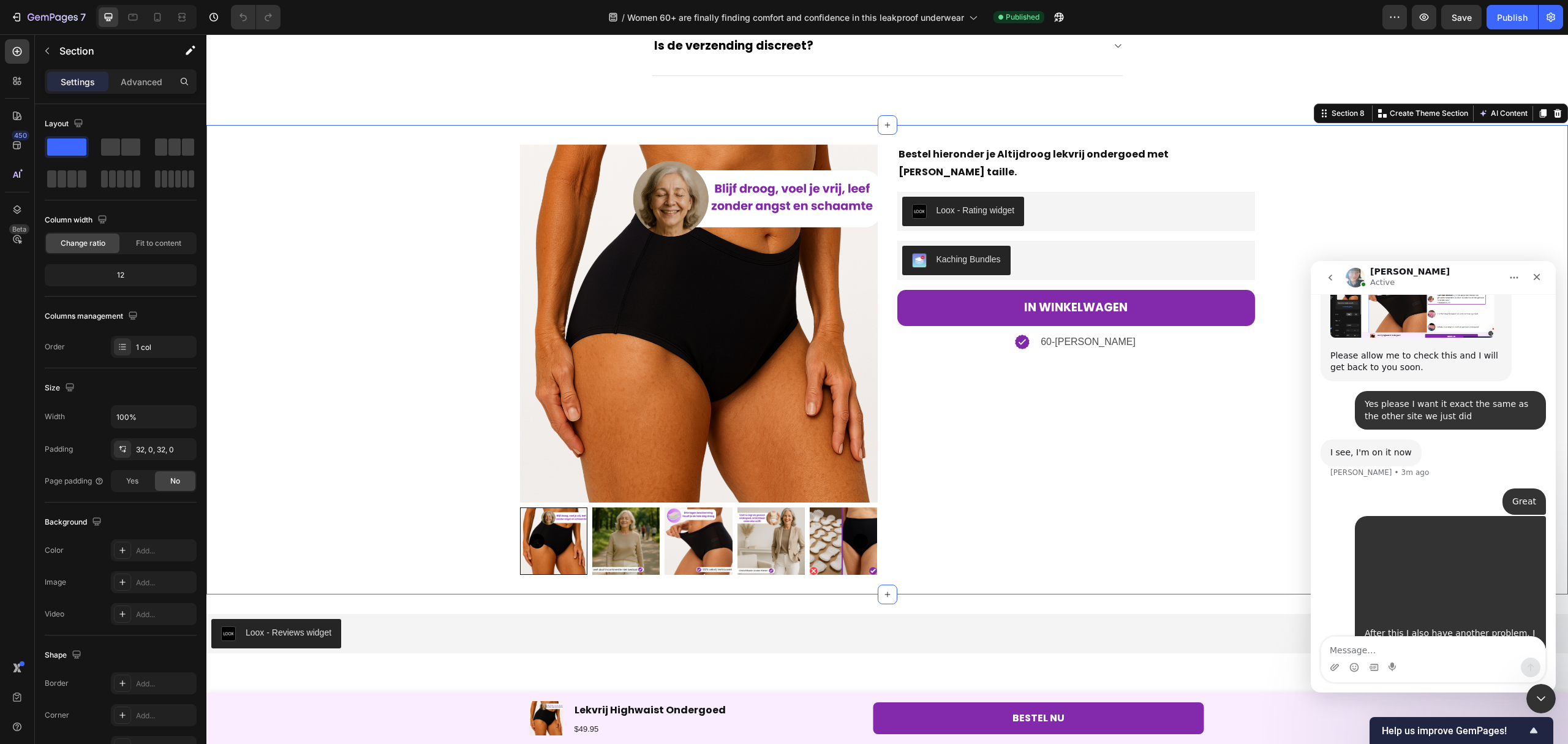
click at [1413, 646] on textarea "Message…" at bounding box center [1434, 647] width 225 height 21
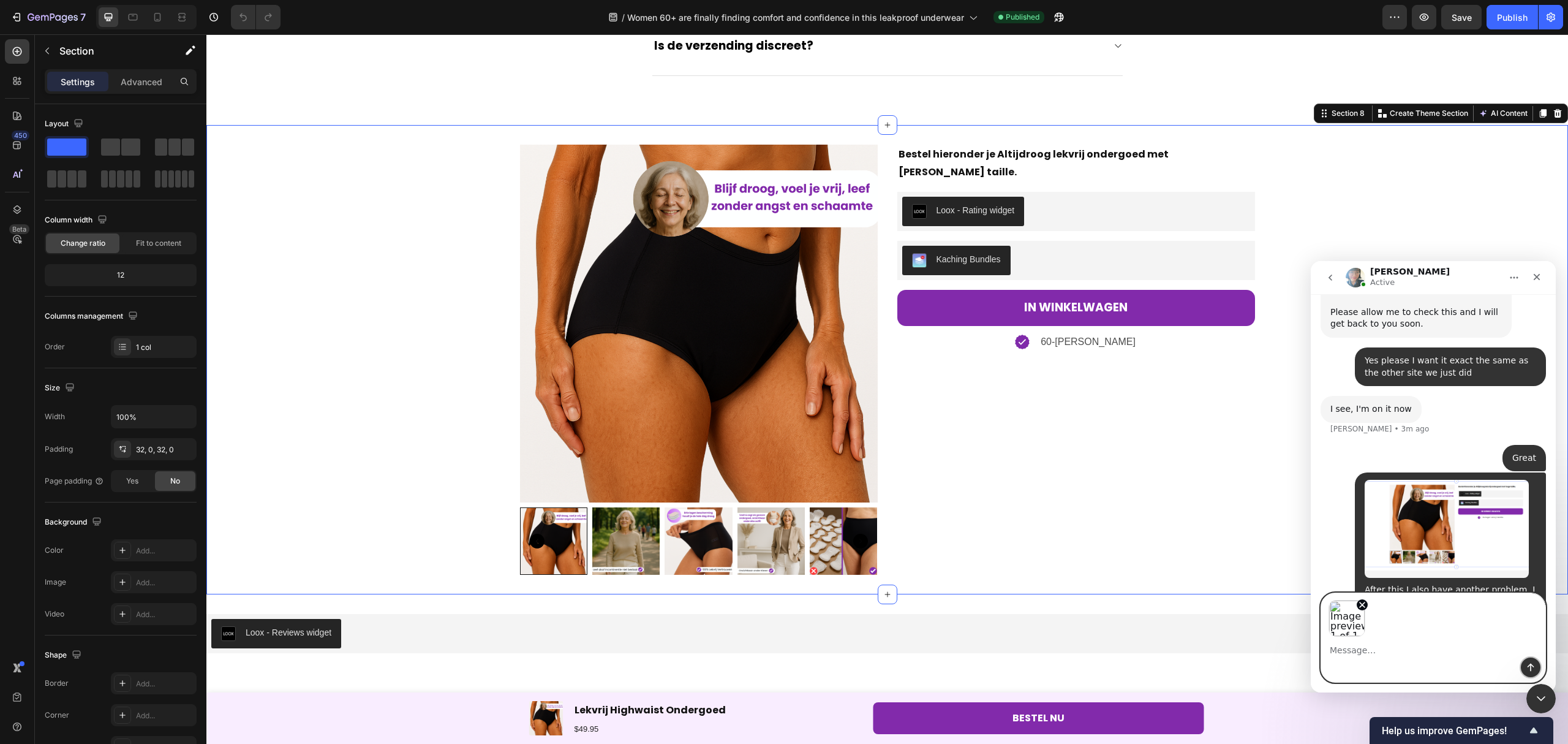
click at [1532, 664] on icon "Send a message…" at bounding box center [1531, 667] width 7 height 8
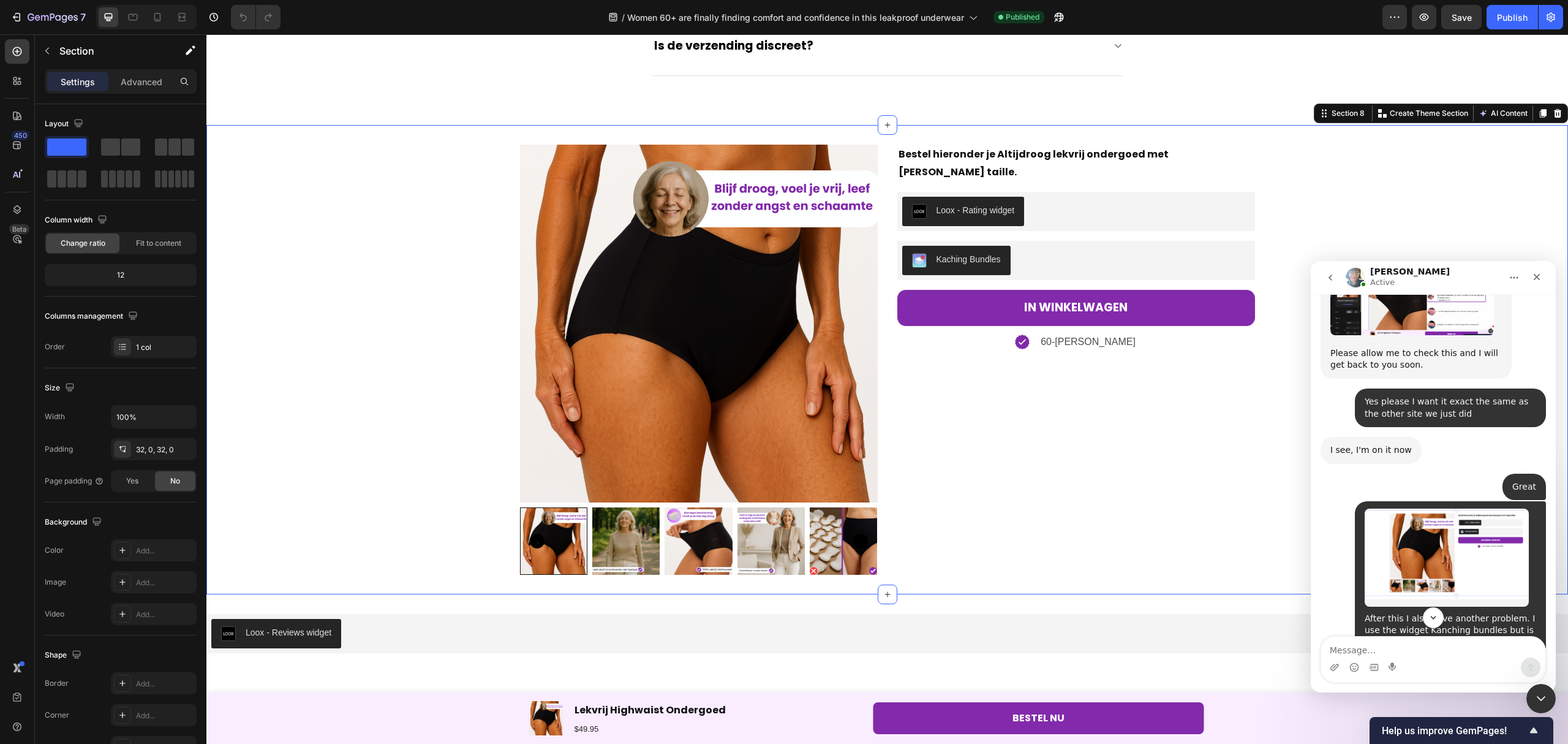
scroll to position [3164, 0]
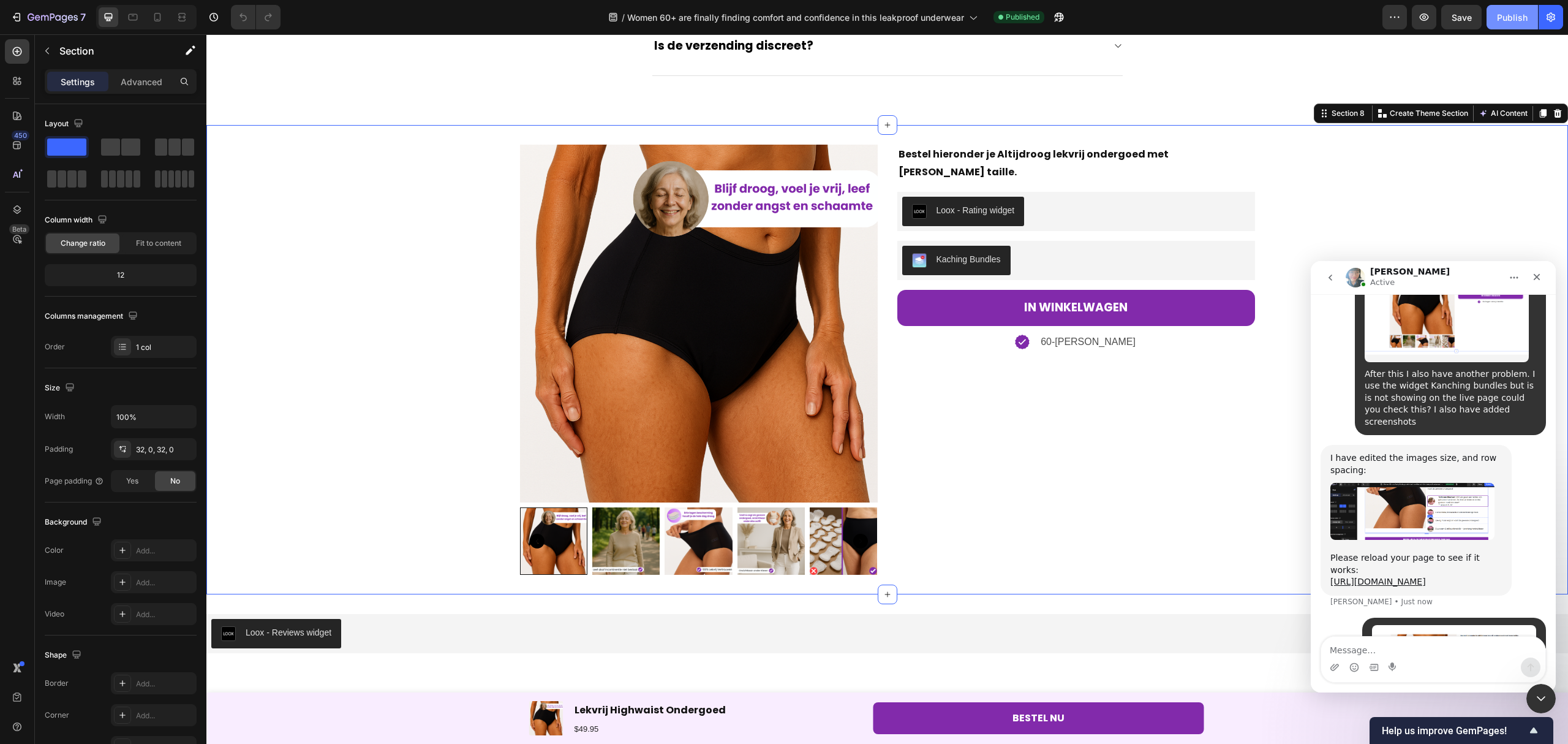
drag, startPoint x: 1497, startPoint y: 12, endPoint x: 1250, endPoint y: 121, distance: 270.0
click at [1497, 12] on div "Publish" at bounding box center [1512, 16] width 31 height 12
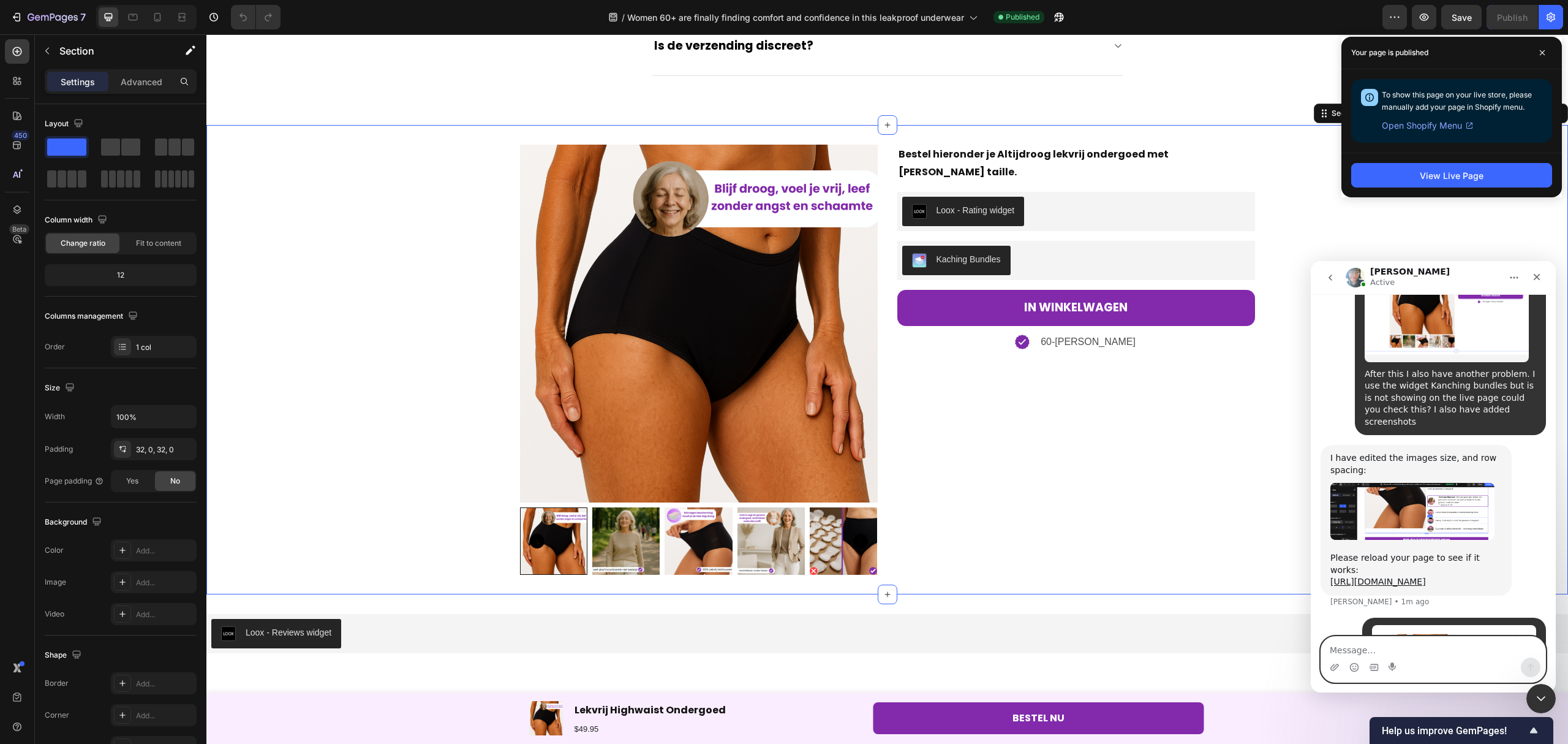
click at [1413, 653] on textarea "Message…" at bounding box center [1434, 647] width 225 height 21
click at [1349, 648] on textarea "Message…" at bounding box center [1434, 647] width 225 height 21
type textarea "And this is how it should be"
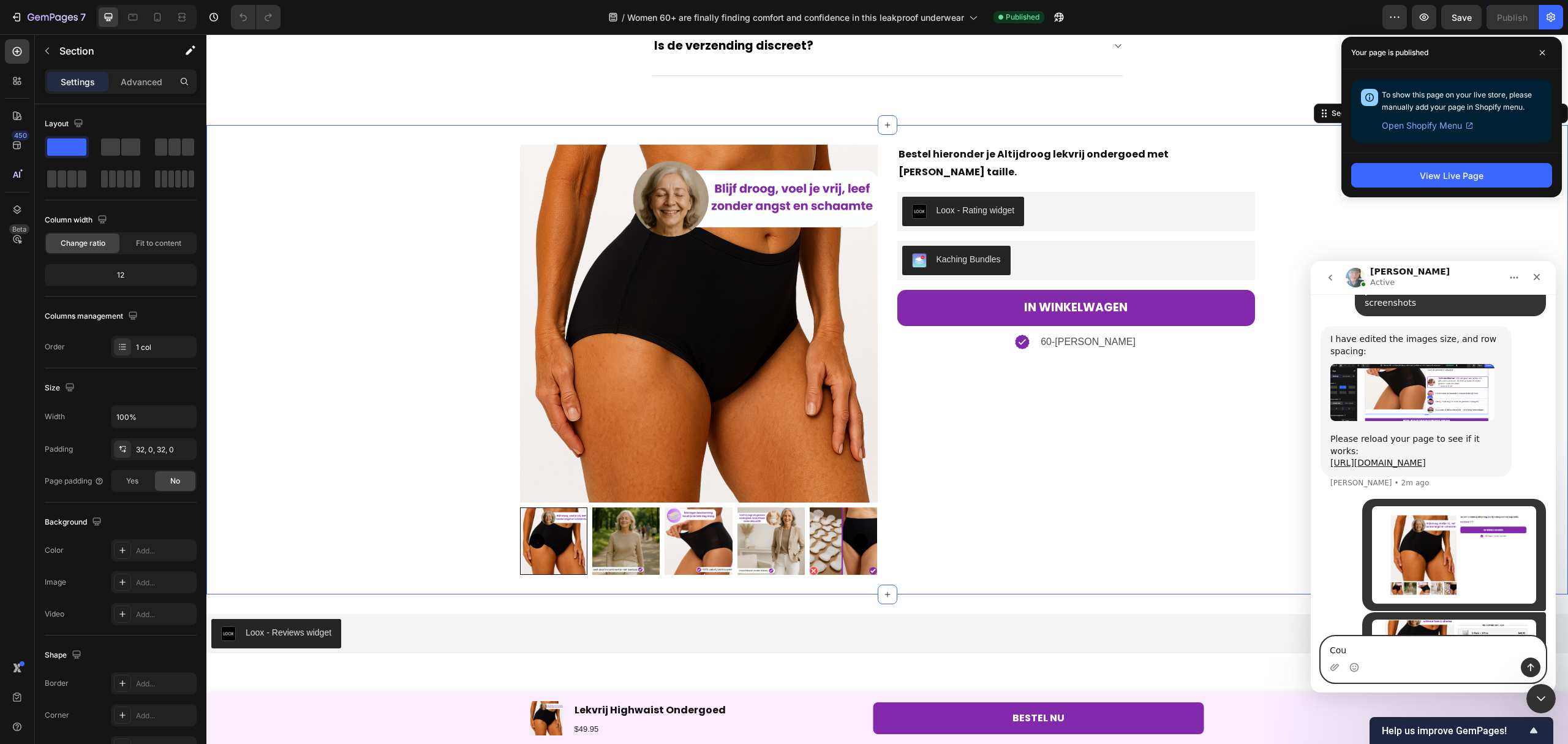
scroll to position [3331, 0]
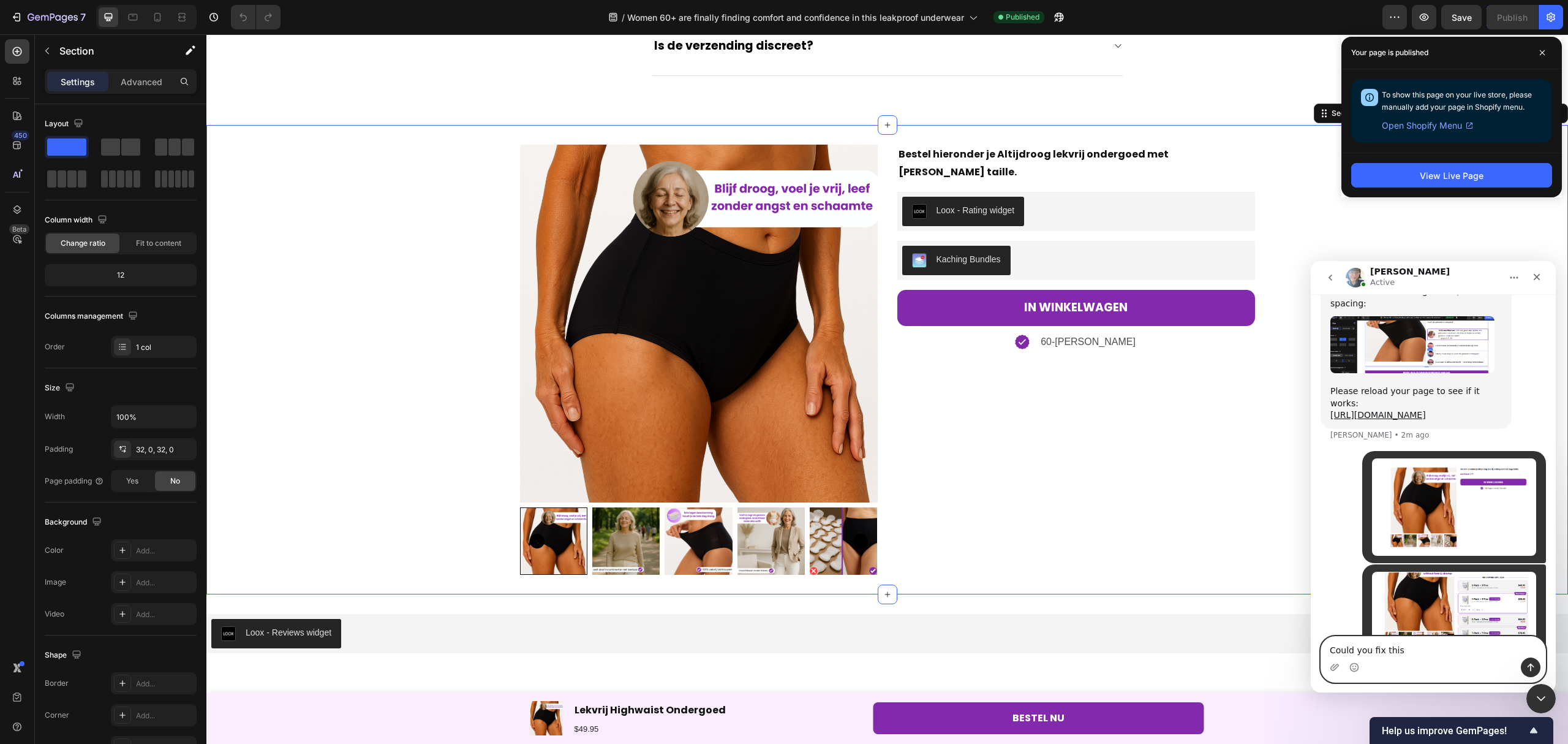
type textarea "Could you fix this?"
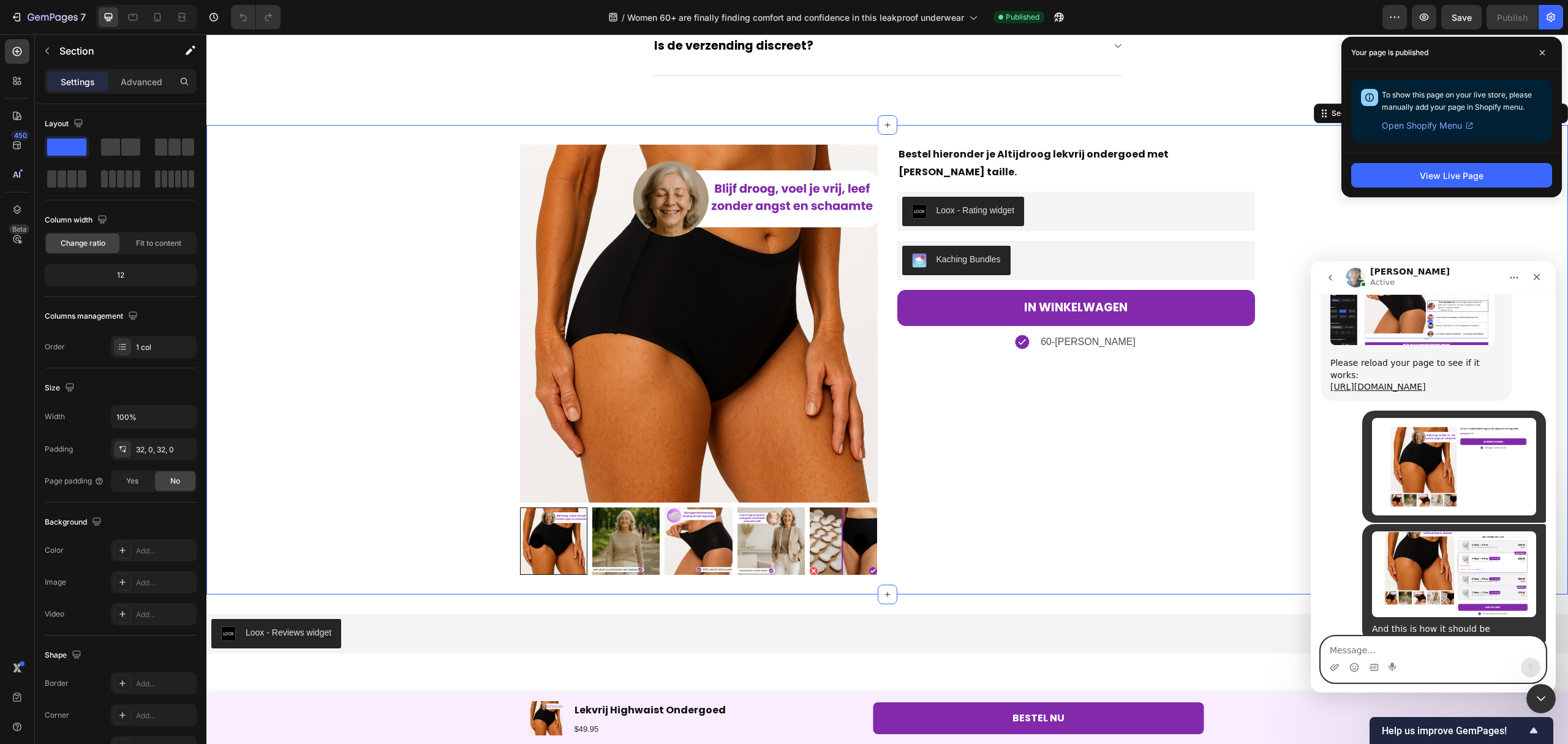
scroll to position [3466, 0]
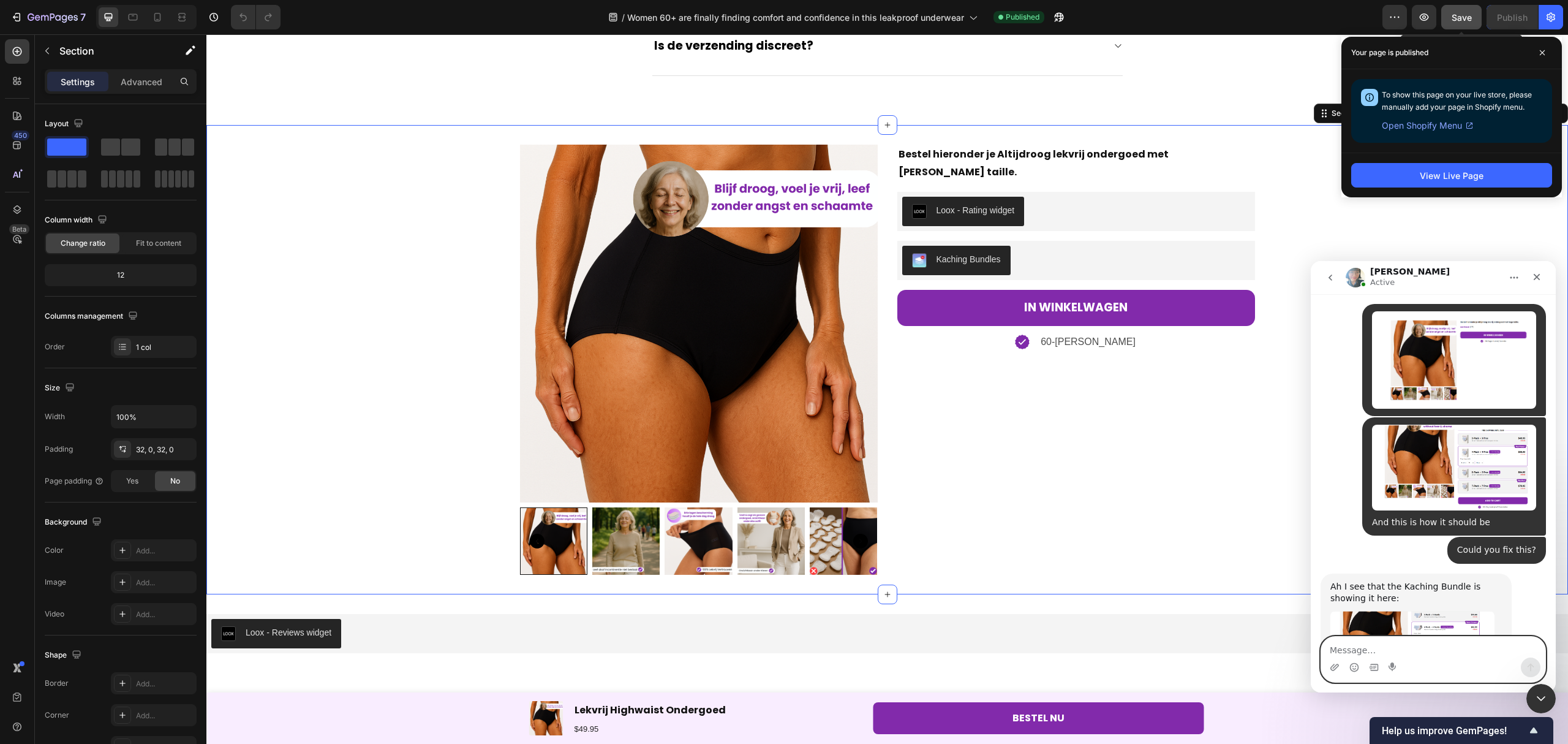
drag, startPoint x: 1454, startPoint y: 14, endPoint x: 1444, endPoint y: 14, distance: 10.0
click at [1454, 14] on span "Save" at bounding box center [1461, 17] width 20 height 11
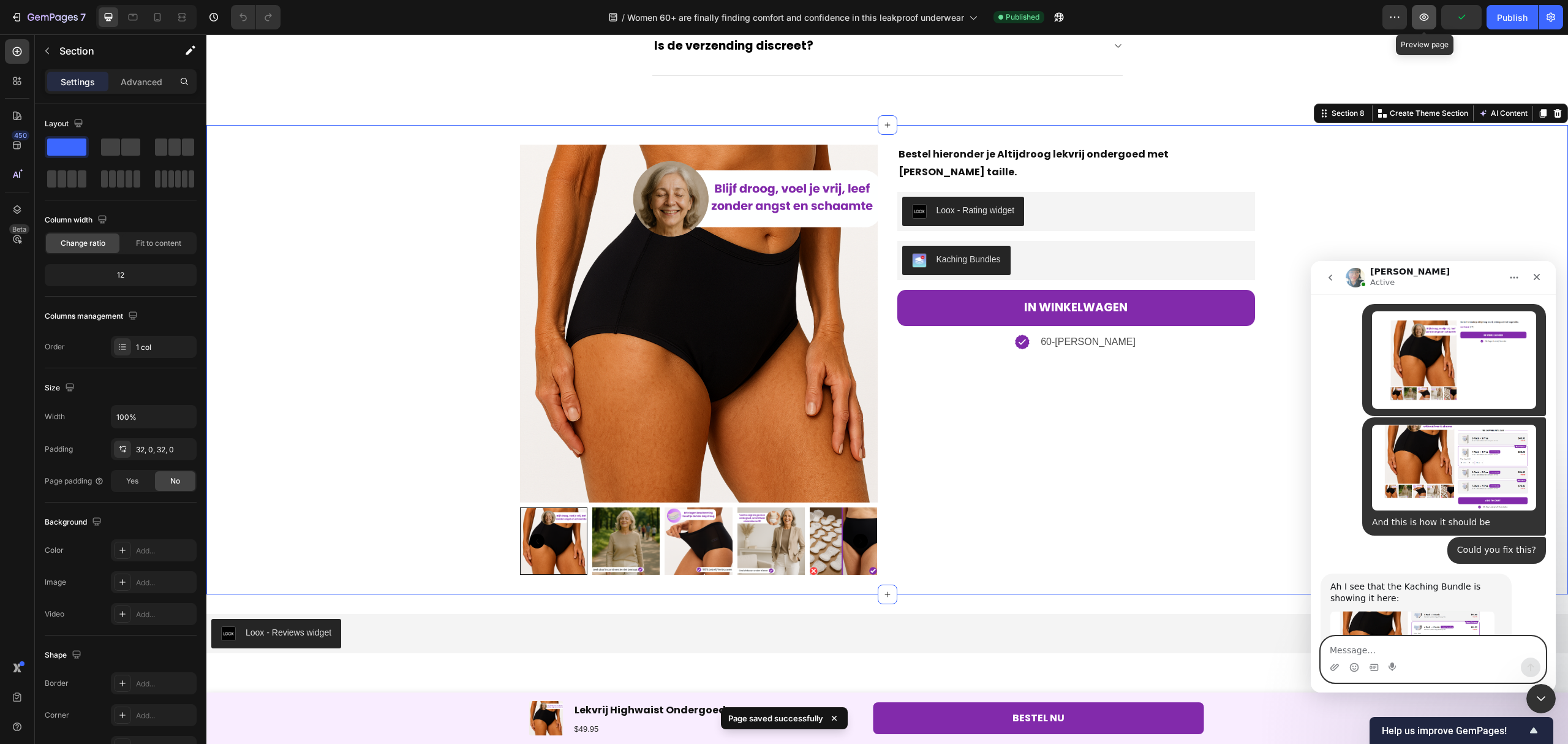
click at [1426, 14] on icon "button" at bounding box center [1425, 17] width 10 height 8
click at [1375, 611] on img "Annie says…" at bounding box center [1412, 648] width 164 height 75
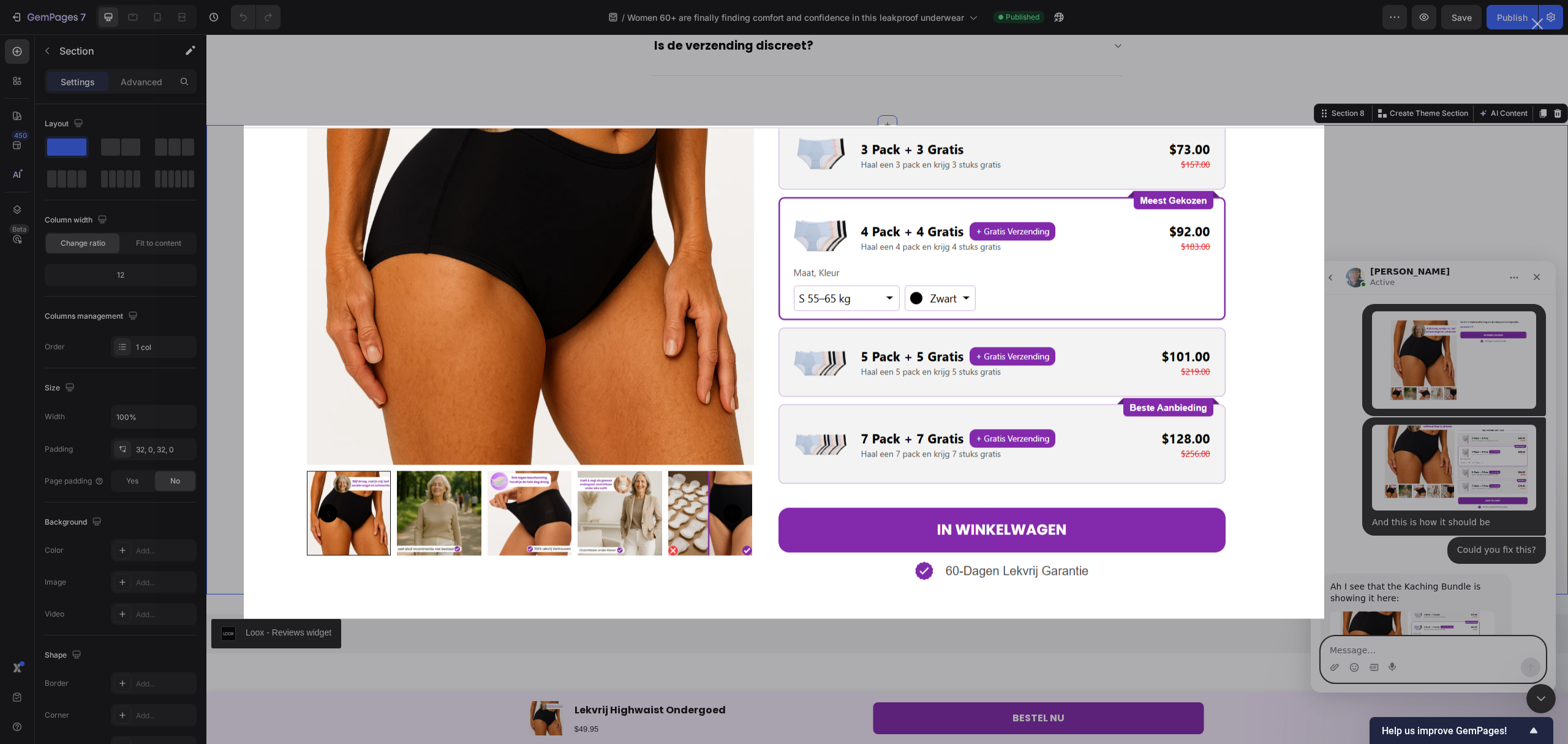
scroll to position [0, 0]
click at [1427, 253] on div "Intercom messenger" at bounding box center [784, 372] width 1568 height 744
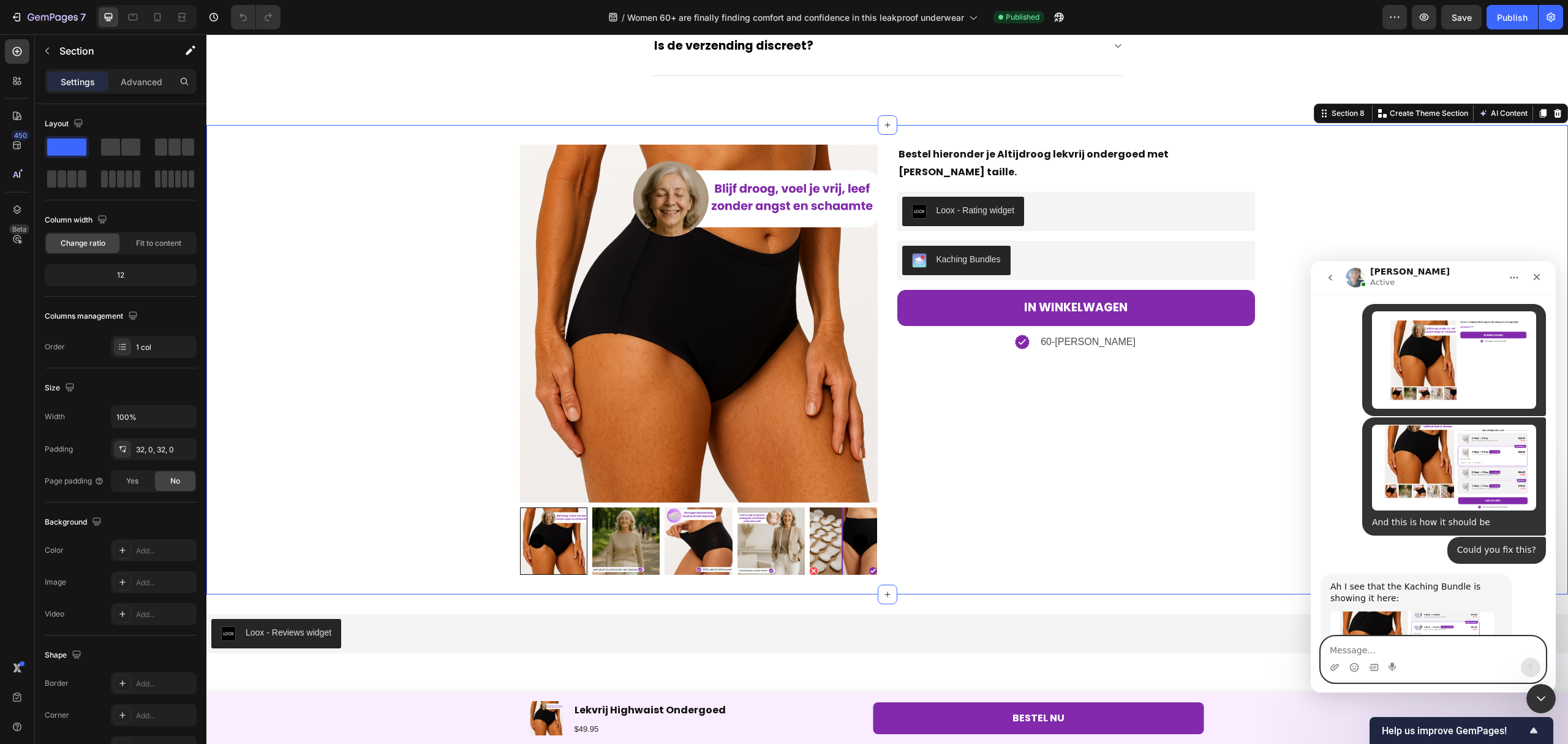
click at [1381, 653] on textarea "Message…" at bounding box center [1434, 647] width 225 height 21
type textarea "I don't see it when I check the live p[age"
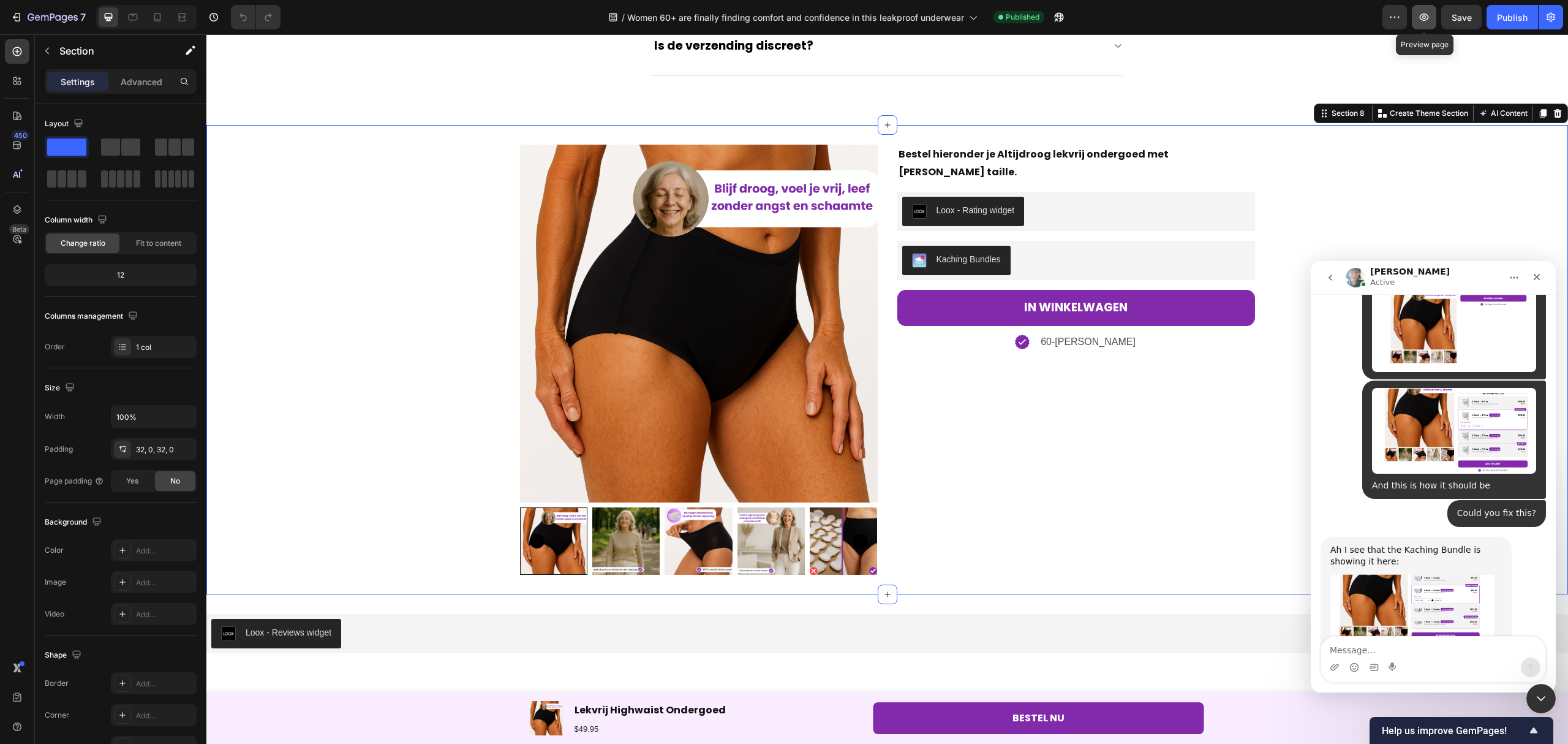
click at [1432, 22] on button "button" at bounding box center [1424, 17] width 25 height 25
click at [1558, 12] on button "button" at bounding box center [1551, 17] width 25 height 25
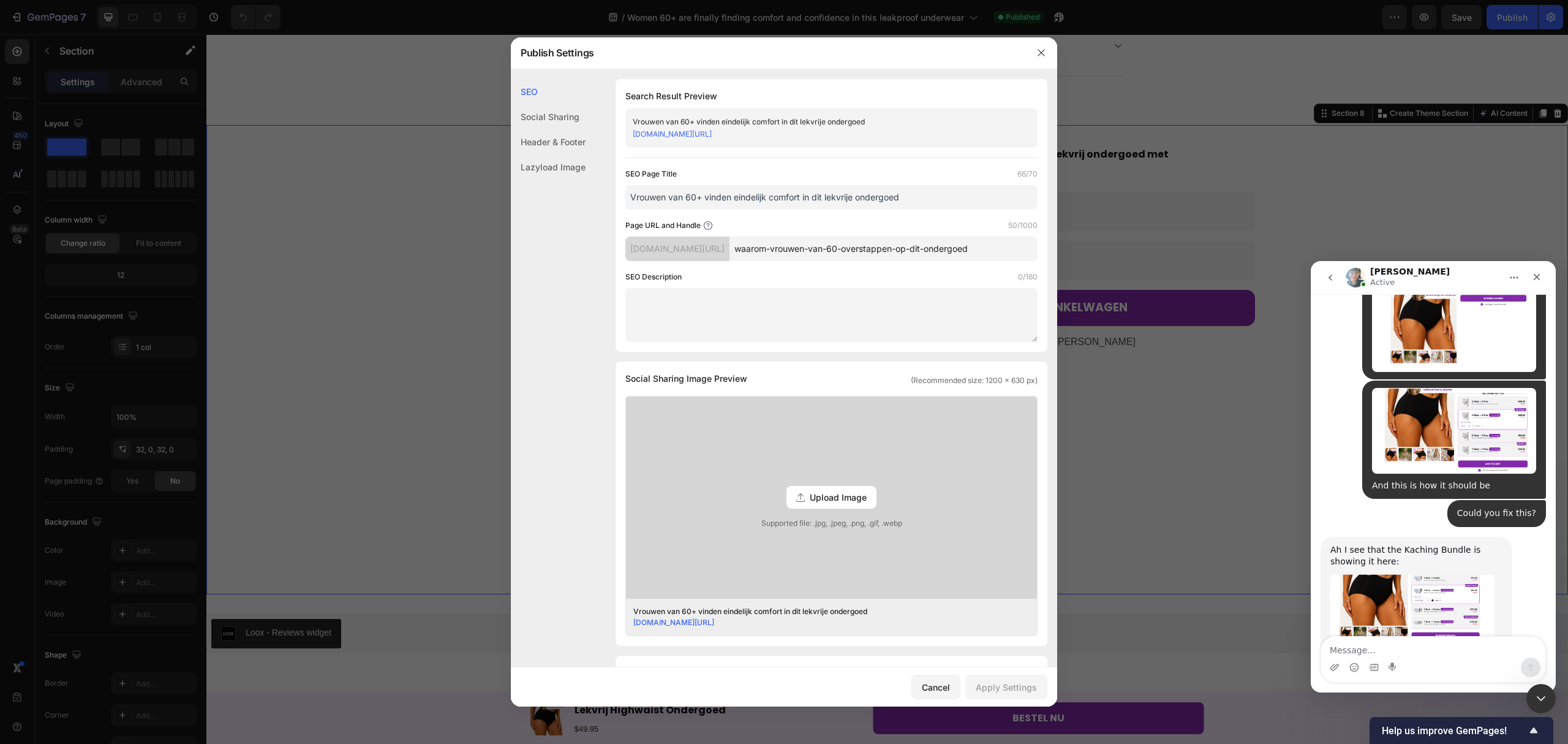
drag, startPoint x: 973, startPoint y: 128, endPoint x: 630, endPoint y: 142, distance: 343.3
click at [630, 142] on div "Vrouwen van 60+ vinden eindelijk comfort in dit lekvrije ondergoed [DOMAIN_NAME…" at bounding box center [832, 128] width 413 height 39
copy link "[DOMAIN_NAME][URL]"
drag, startPoint x: 59, startPoint y: 285, endPoint x: 1039, endPoint y: 50, distance: 1007.8
click at [1039, 50] on icon "button" at bounding box center [1041, 53] width 10 height 10
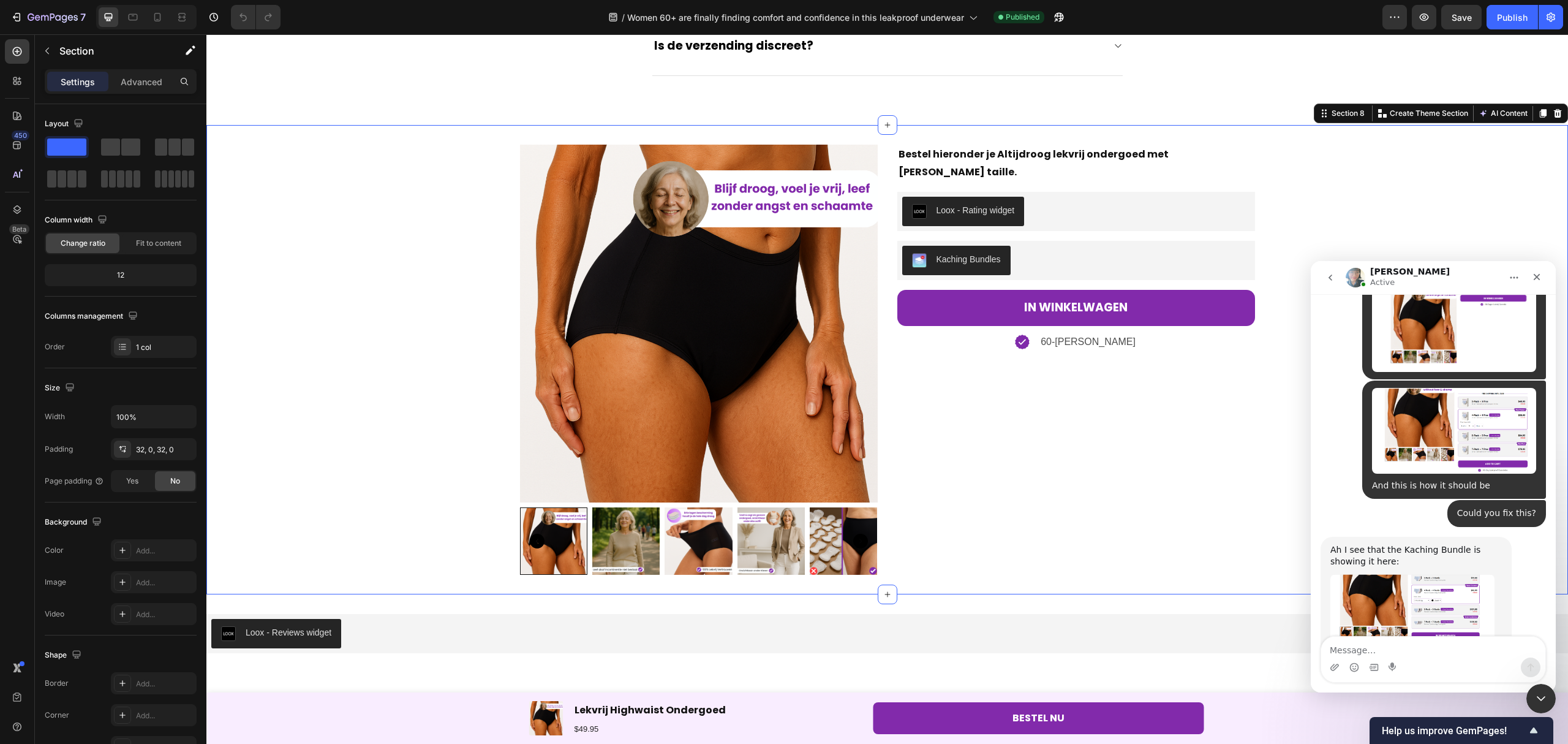
click at [1407, 659] on div "Intercom messenger" at bounding box center [1434, 667] width 225 height 19
click at [1398, 648] on textarea "Message…" at bounding box center [1434, 647] width 225 height 21
type textarea "h"
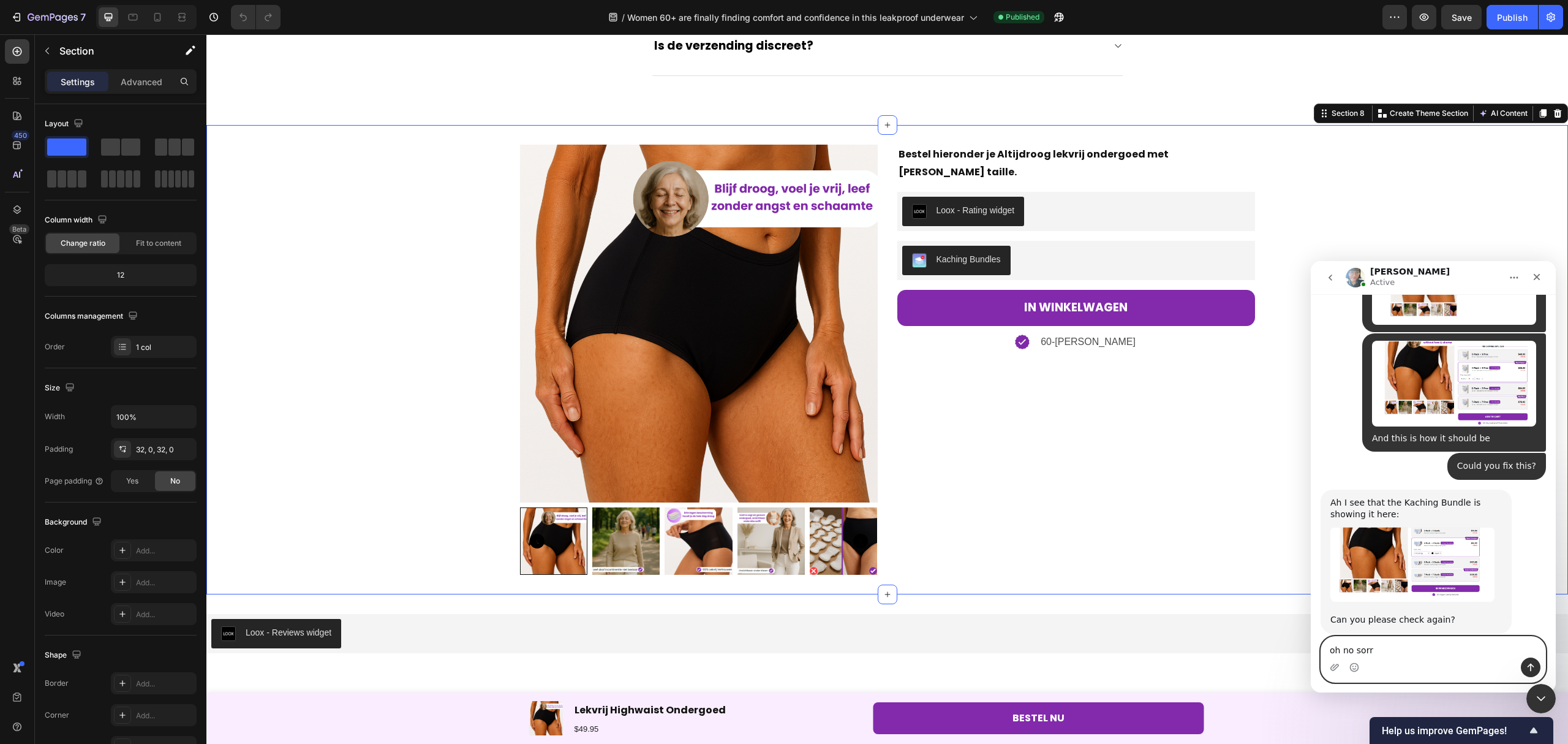
type textarea "oh no sorry"
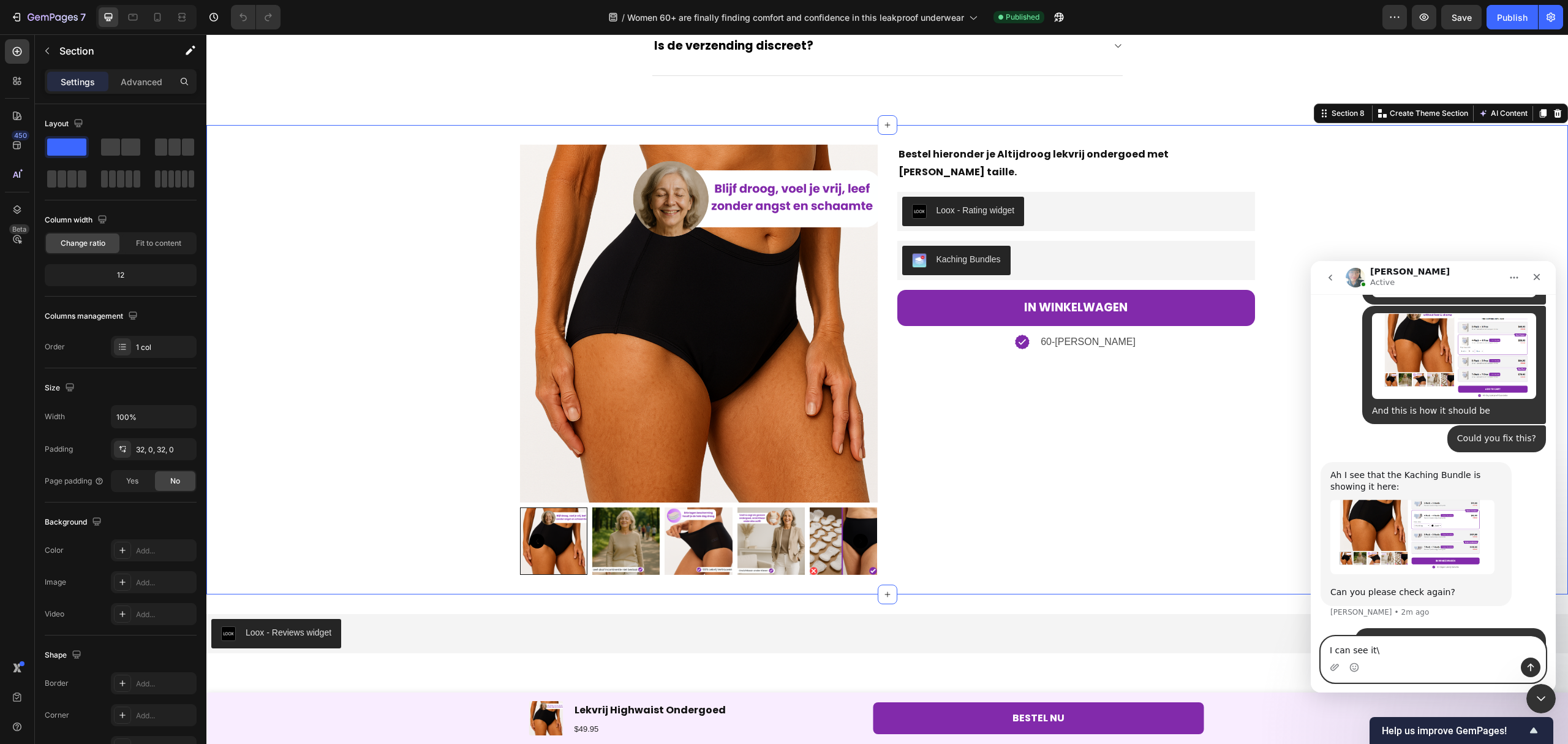
type textarea "I can see it"
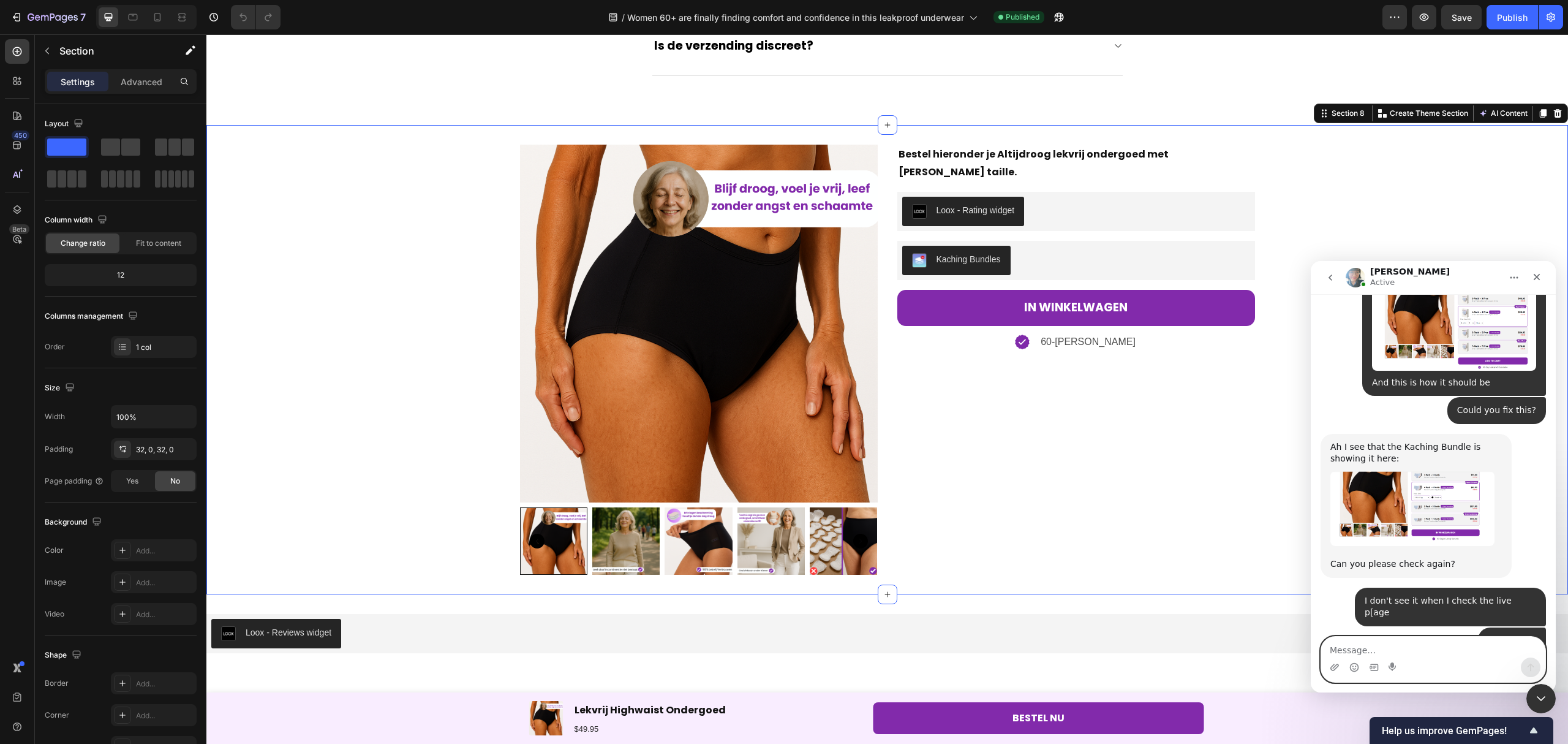
scroll to position [3631, 0]
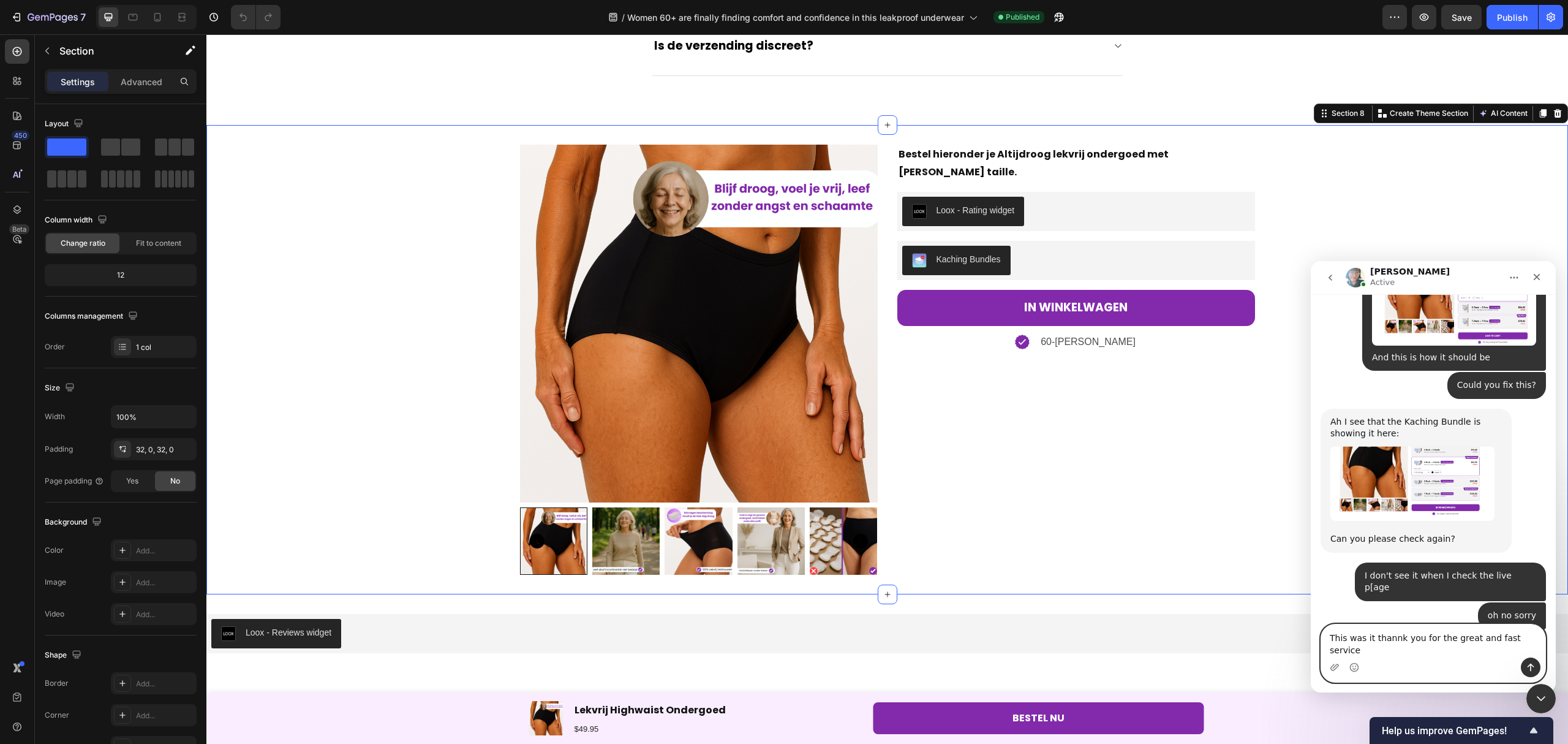
type textarea "This was it thannk you for the great and fast service!"
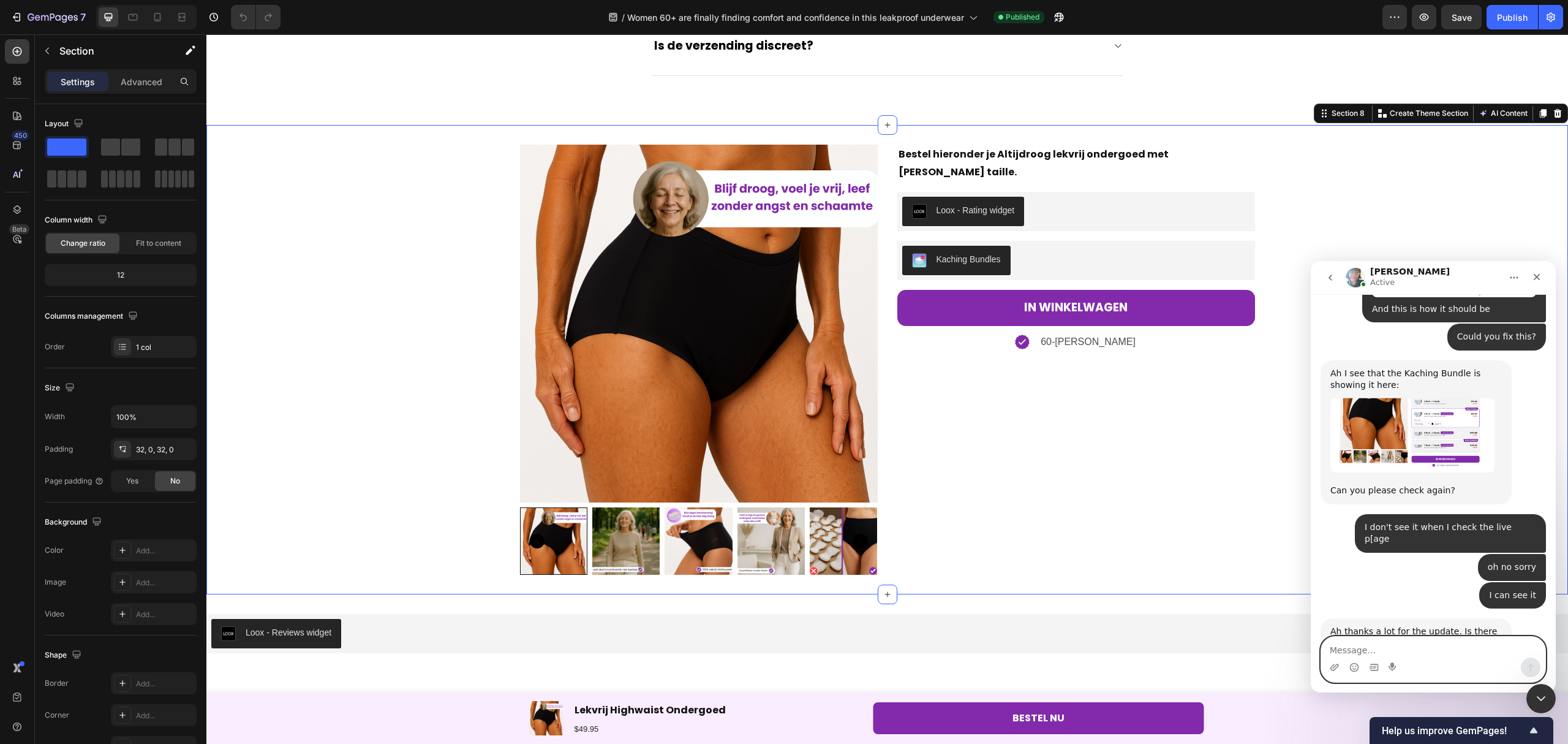
scroll to position [3726, 0]
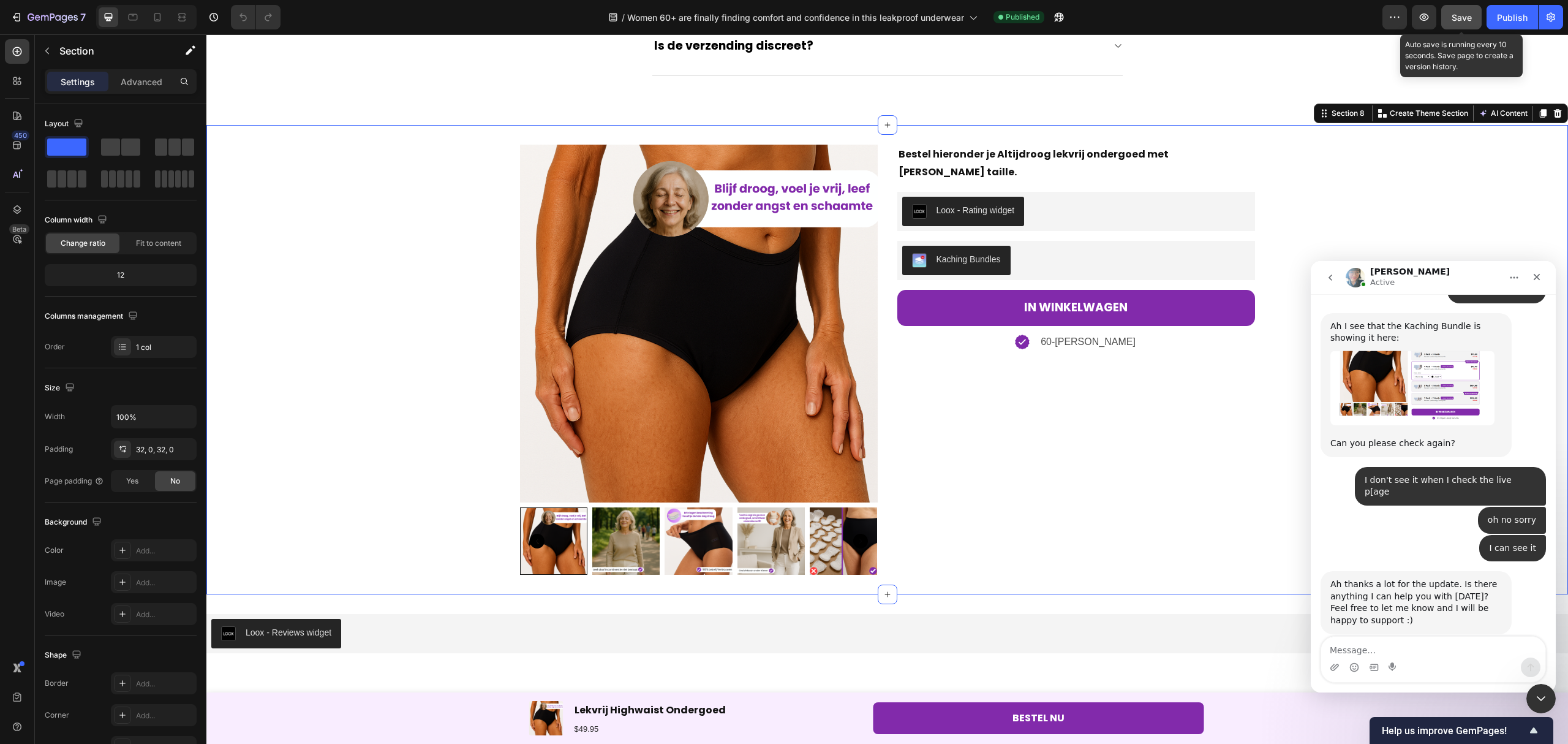
click at [1449, 20] on button "Save" at bounding box center [1461, 17] width 40 height 25
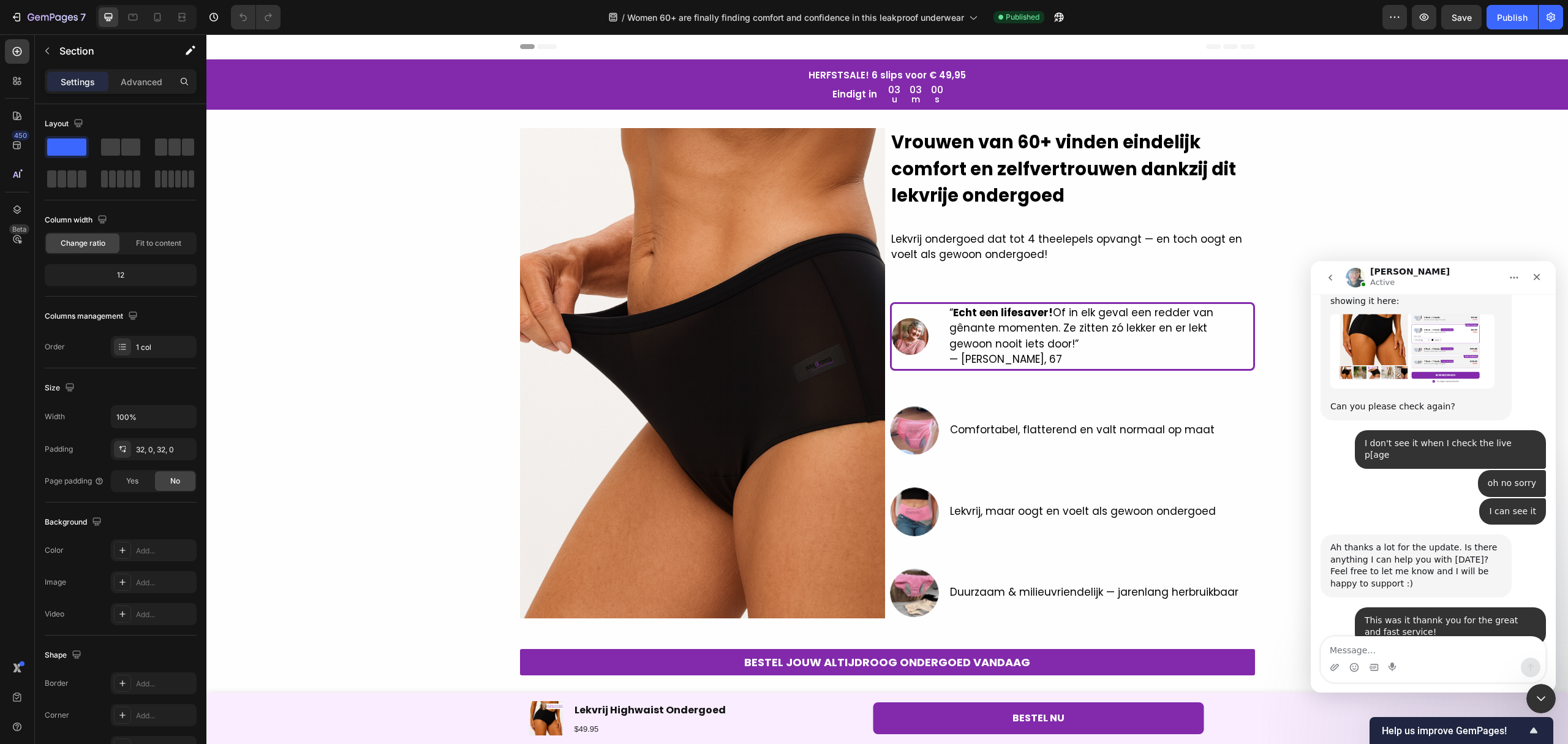
scroll to position [3900, 0]
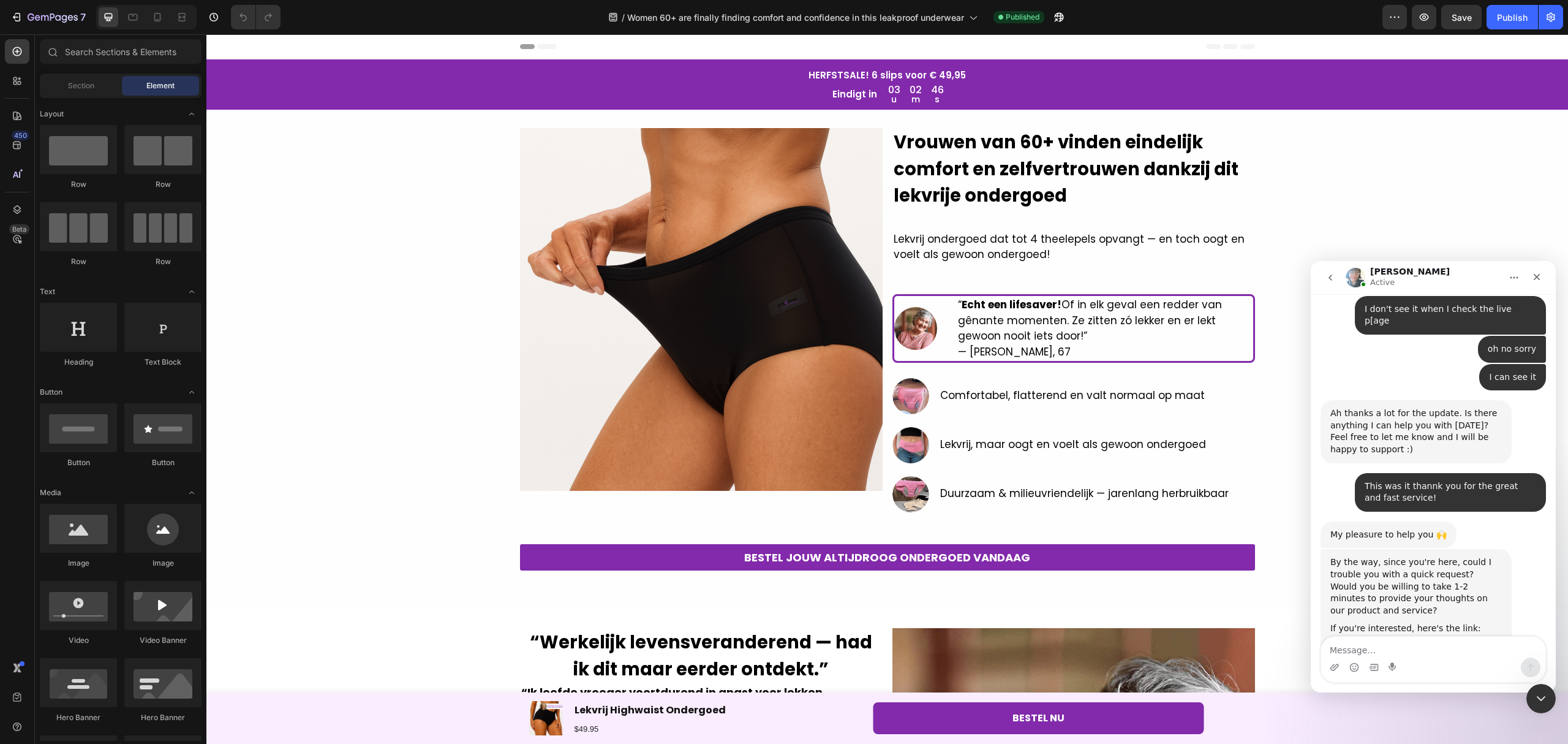
scroll to position [3900, 0]
